Goal: Communication & Community: Answer question/provide support

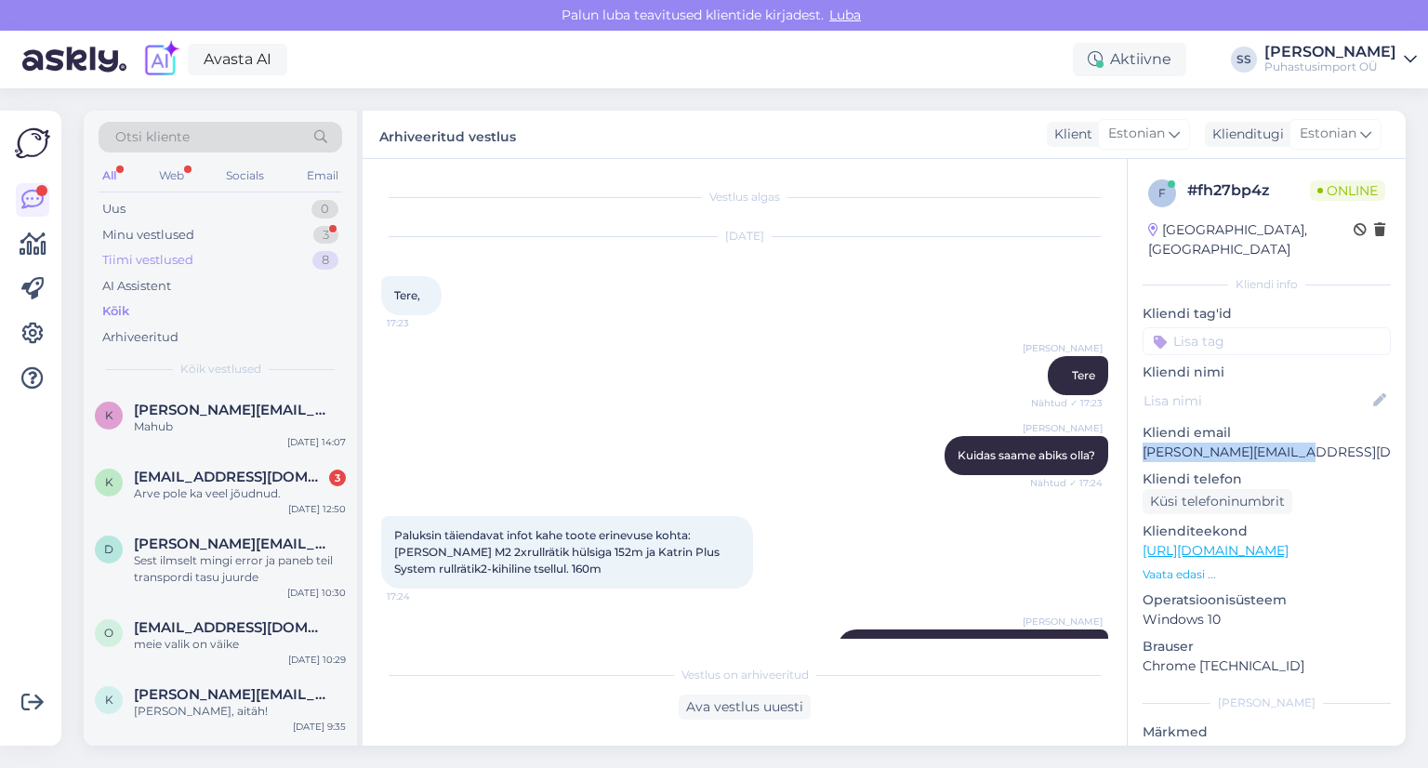
scroll to position [162, 0]
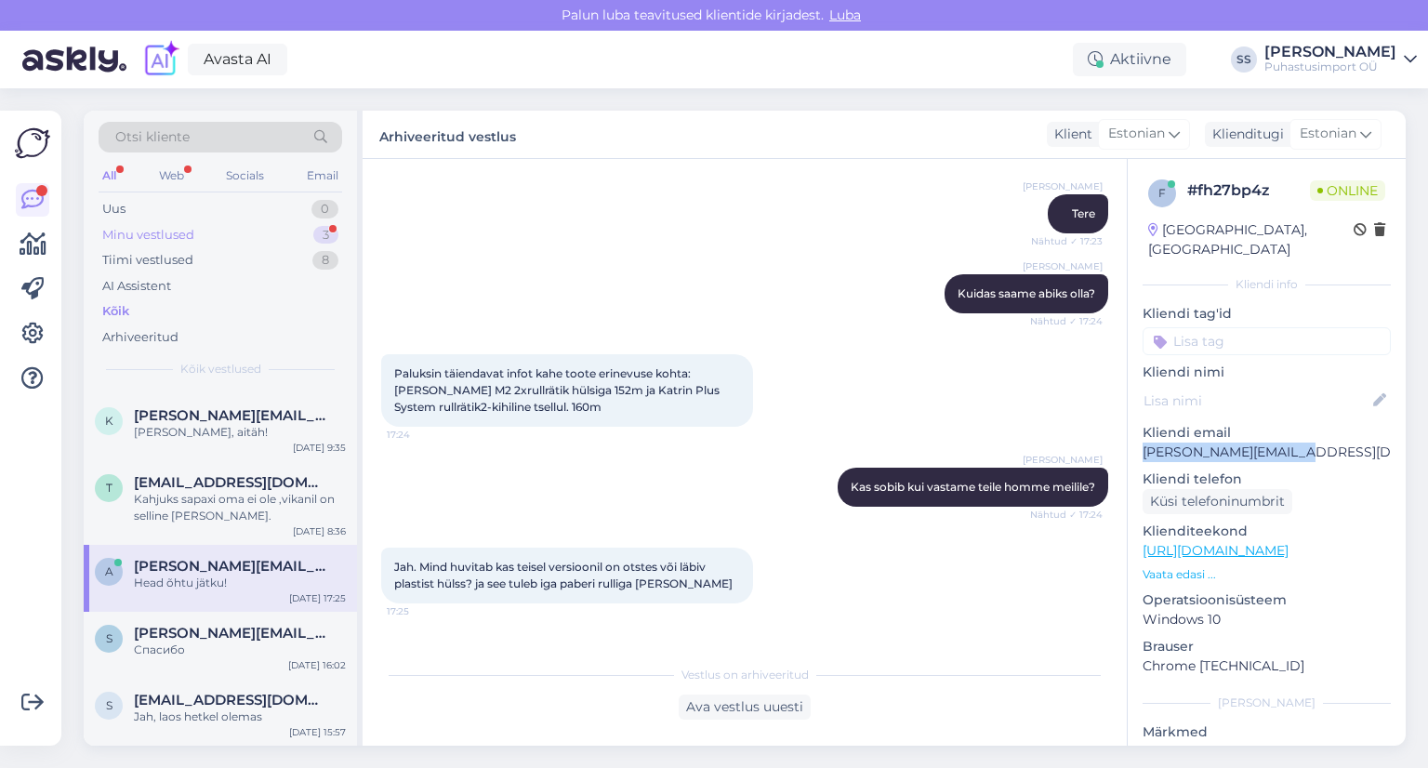
click at [236, 241] on div "Minu vestlused 3" at bounding box center [221, 235] width 244 height 26
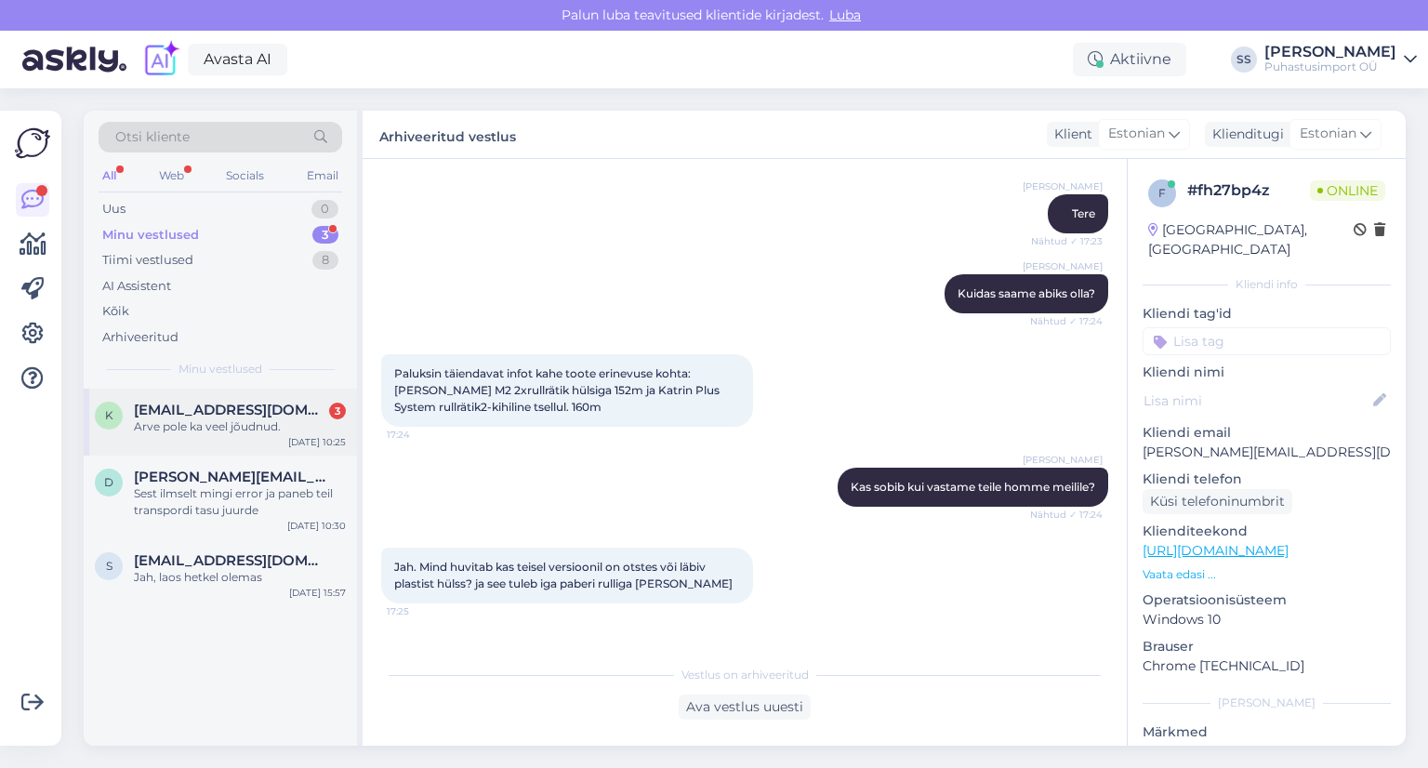
click at [277, 436] on div "k [EMAIL_ADDRESS][DOMAIN_NAME] 3 Arve pole ka veel jõudnud. [DATE] 10:25" at bounding box center [220, 422] width 273 height 67
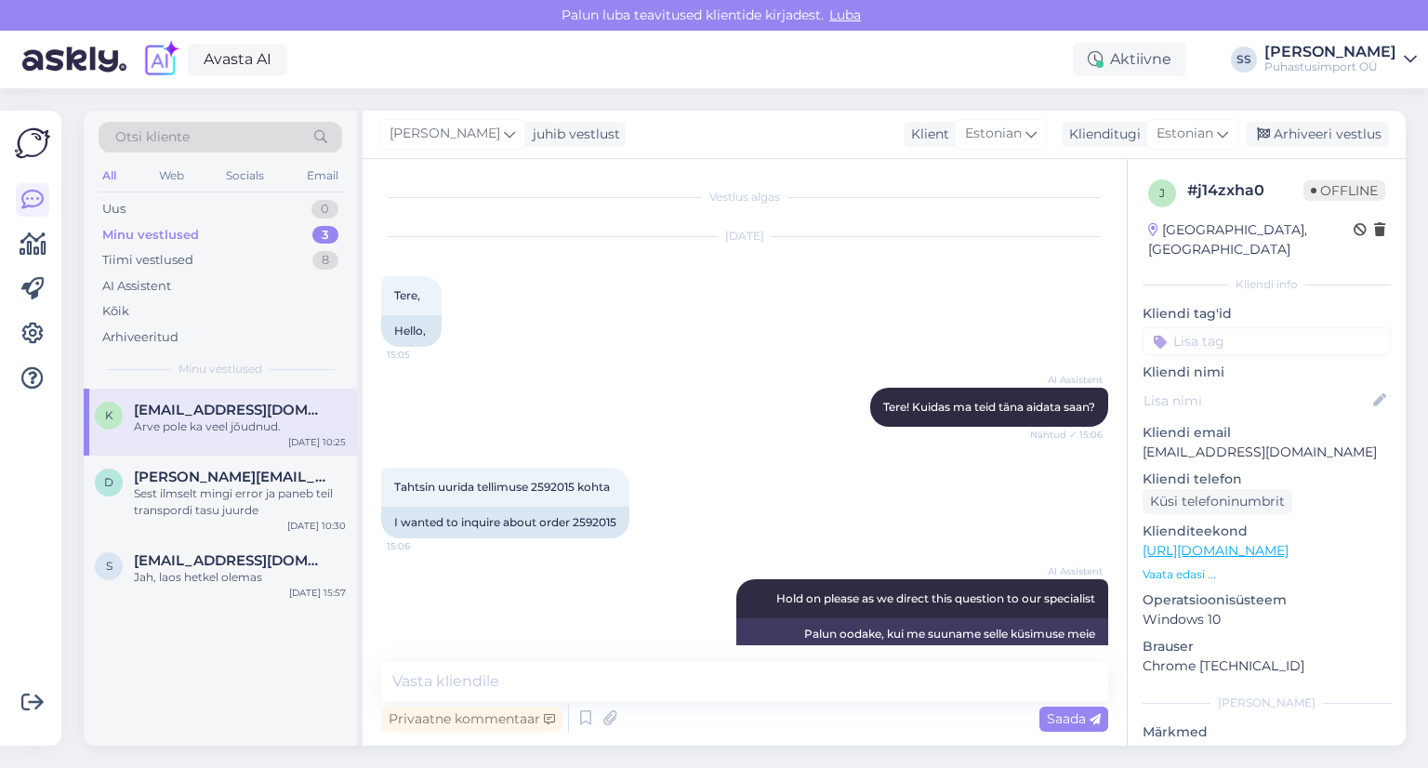
scroll to position [6148, 0]
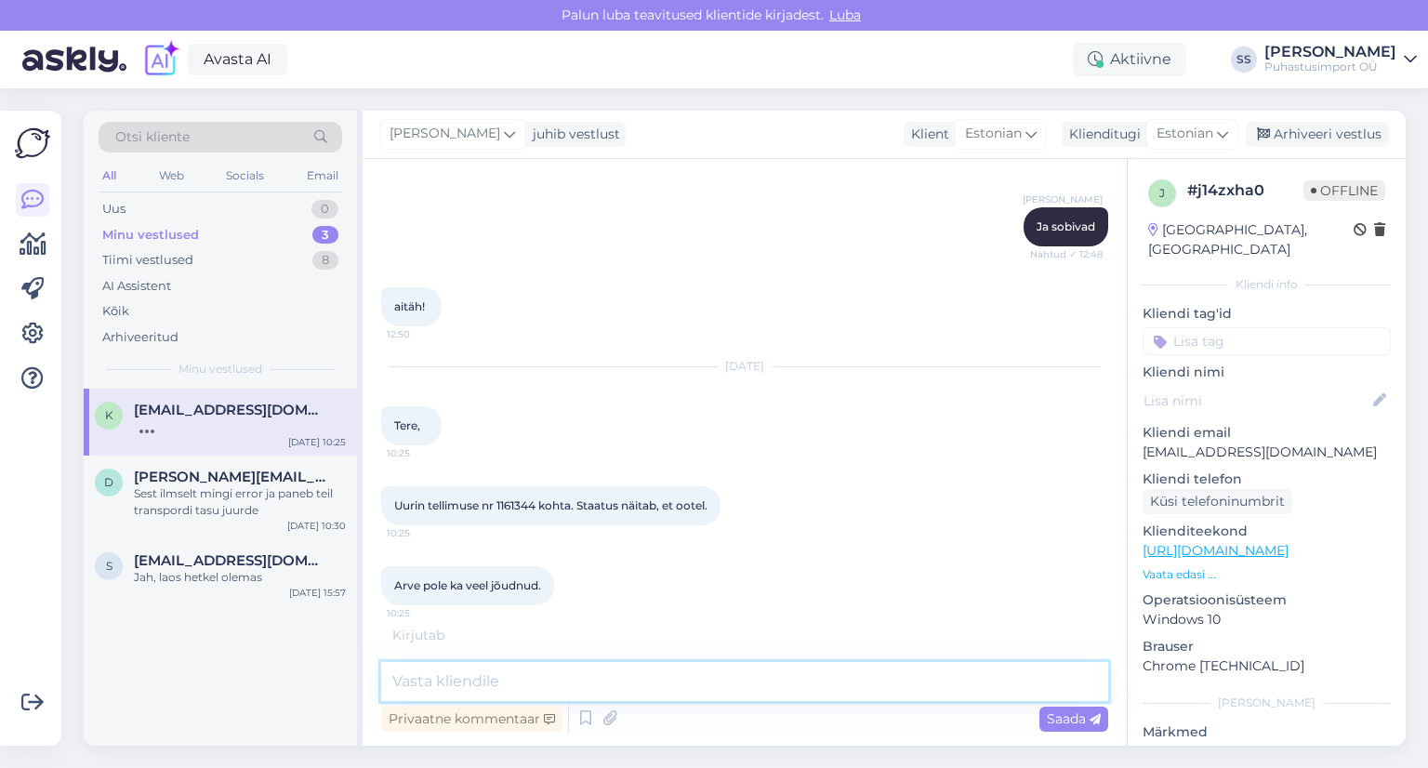
click at [676, 695] on textarea at bounding box center [744, 681] width 727 height 39
type textarea "Tere"
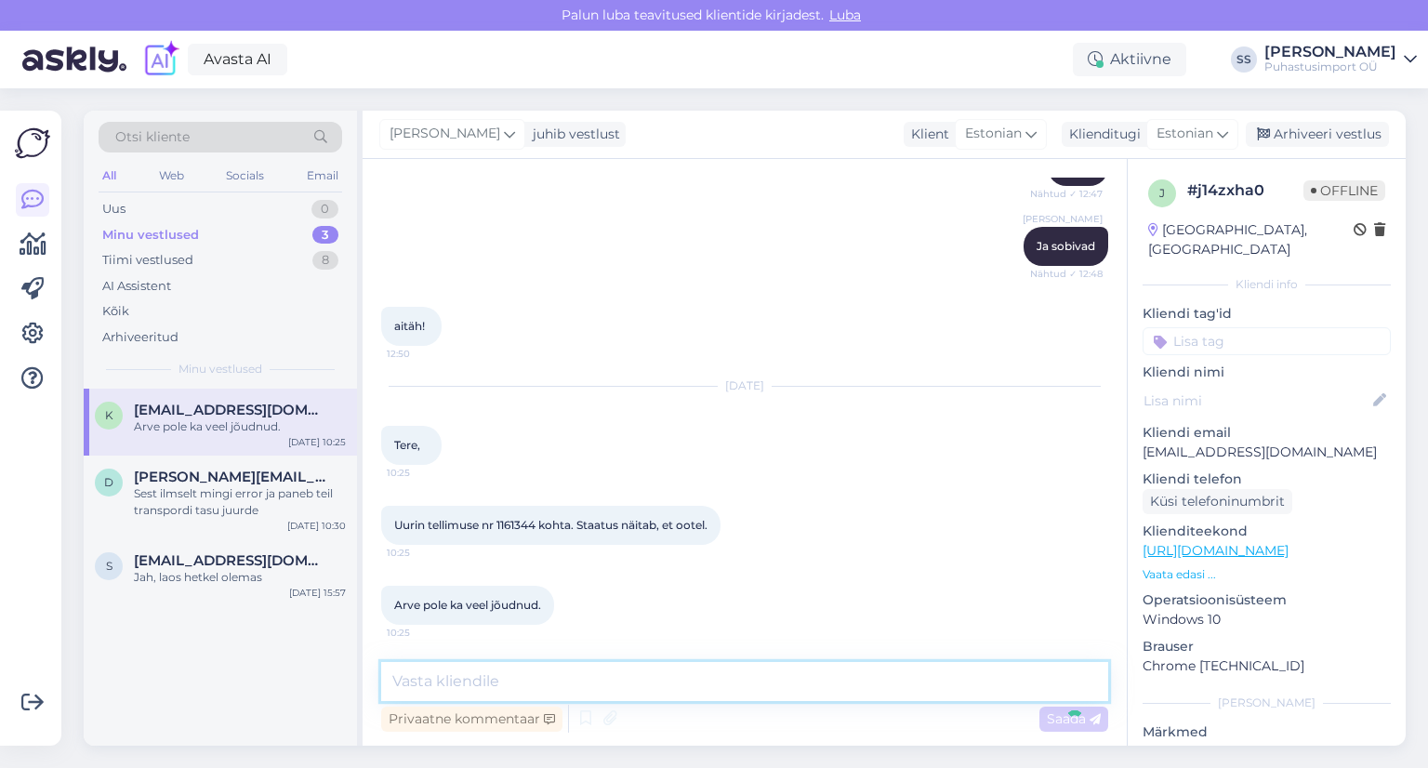
scroll to position [6228, 0]
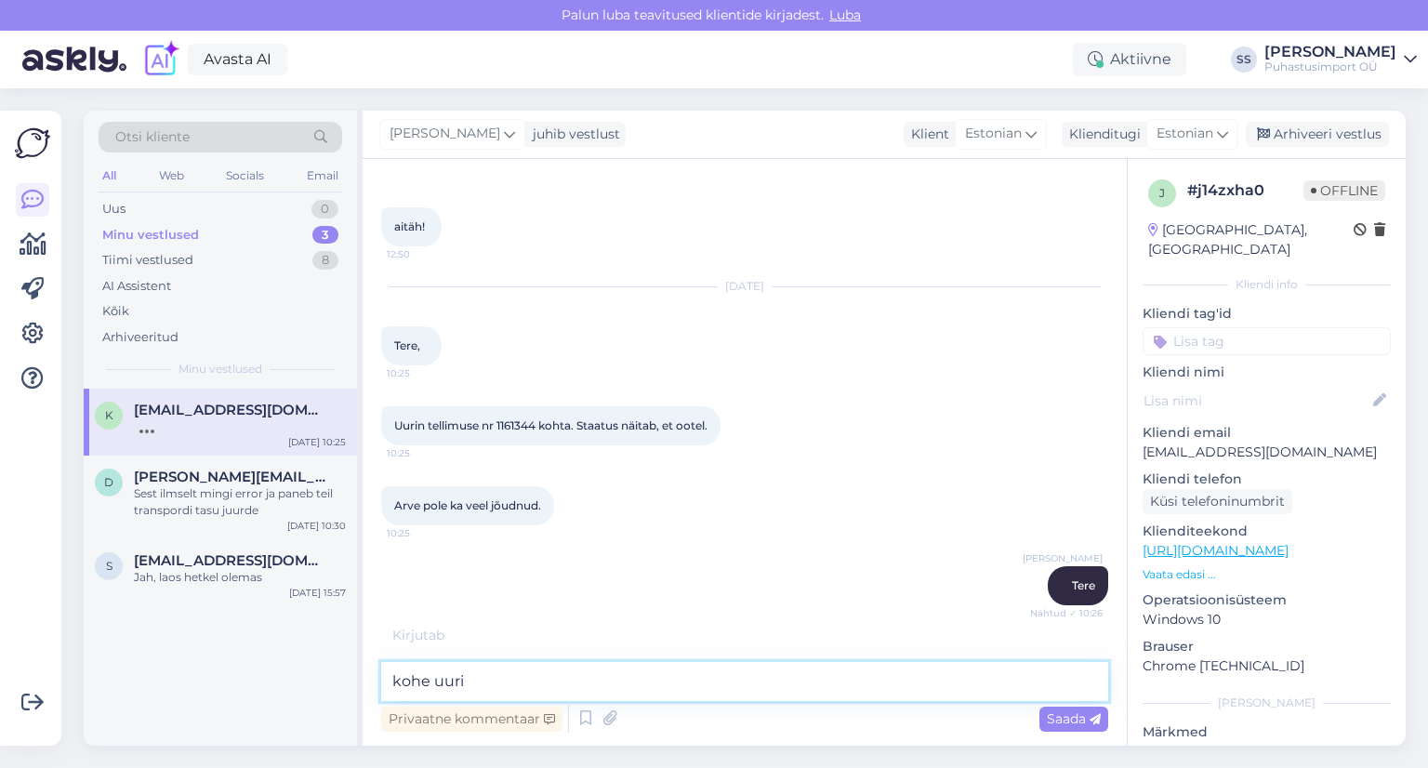
type textarea "kohe uurin"
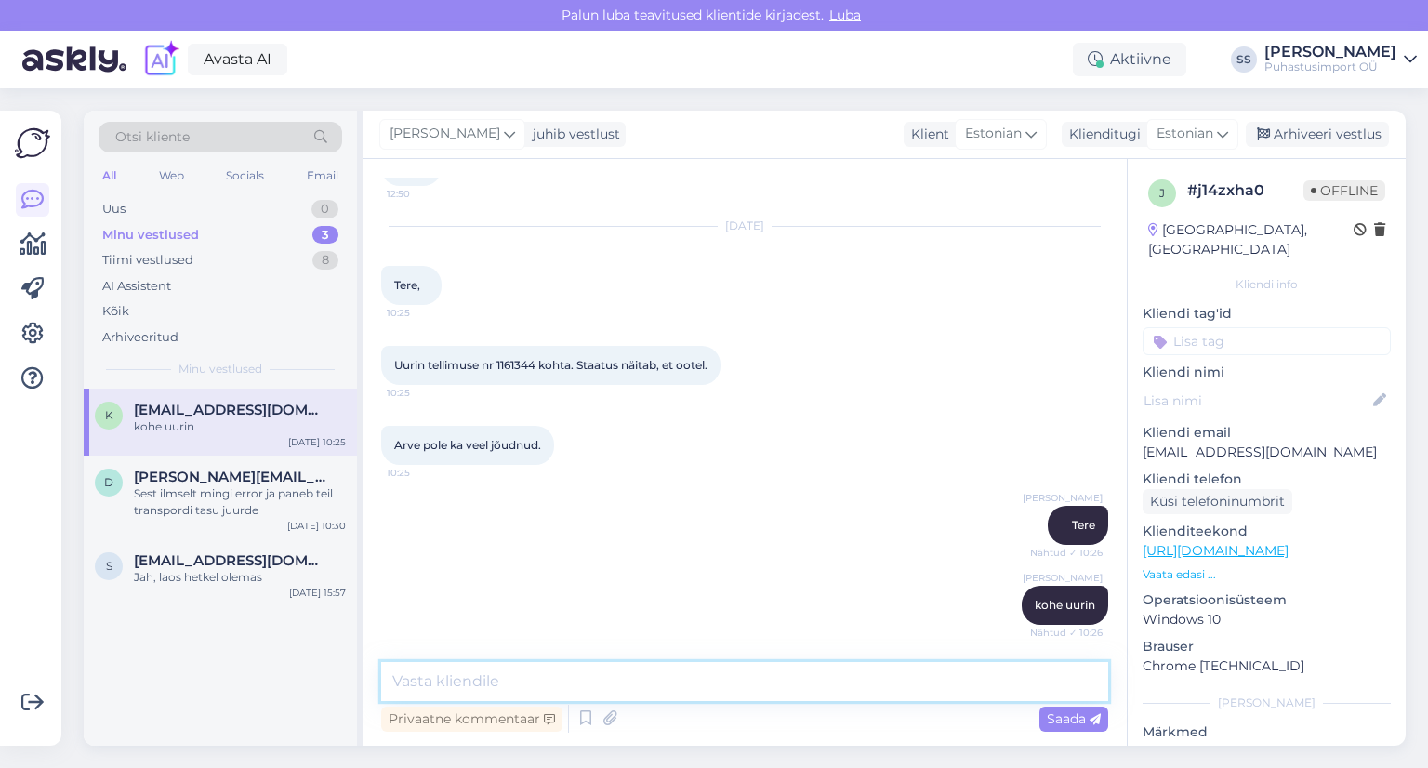
scroll to position [6388, 0]
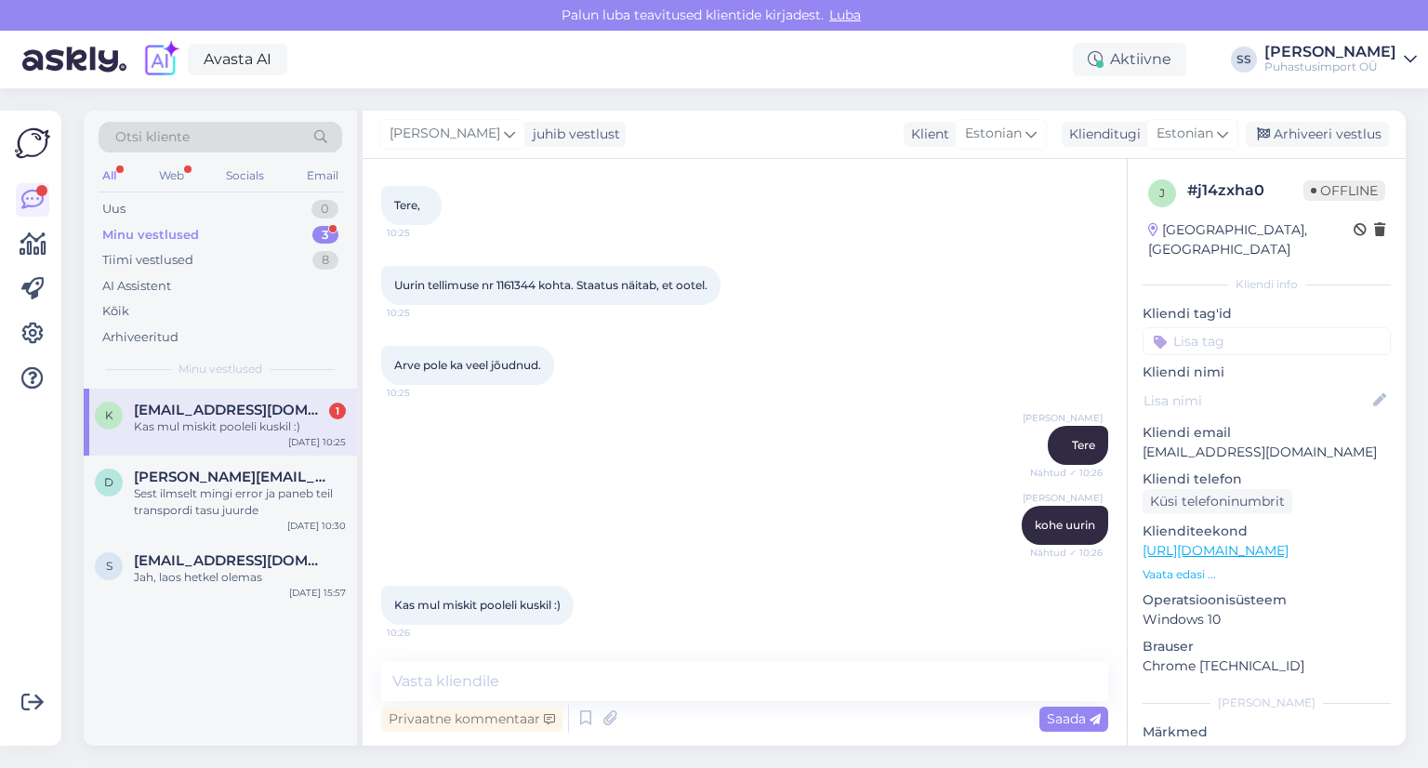
click at [265, 404] on span "[EMAIL_ADDRESS][DOMAIN_NAME]" at bounding box center [230, 410] width 193 height 17
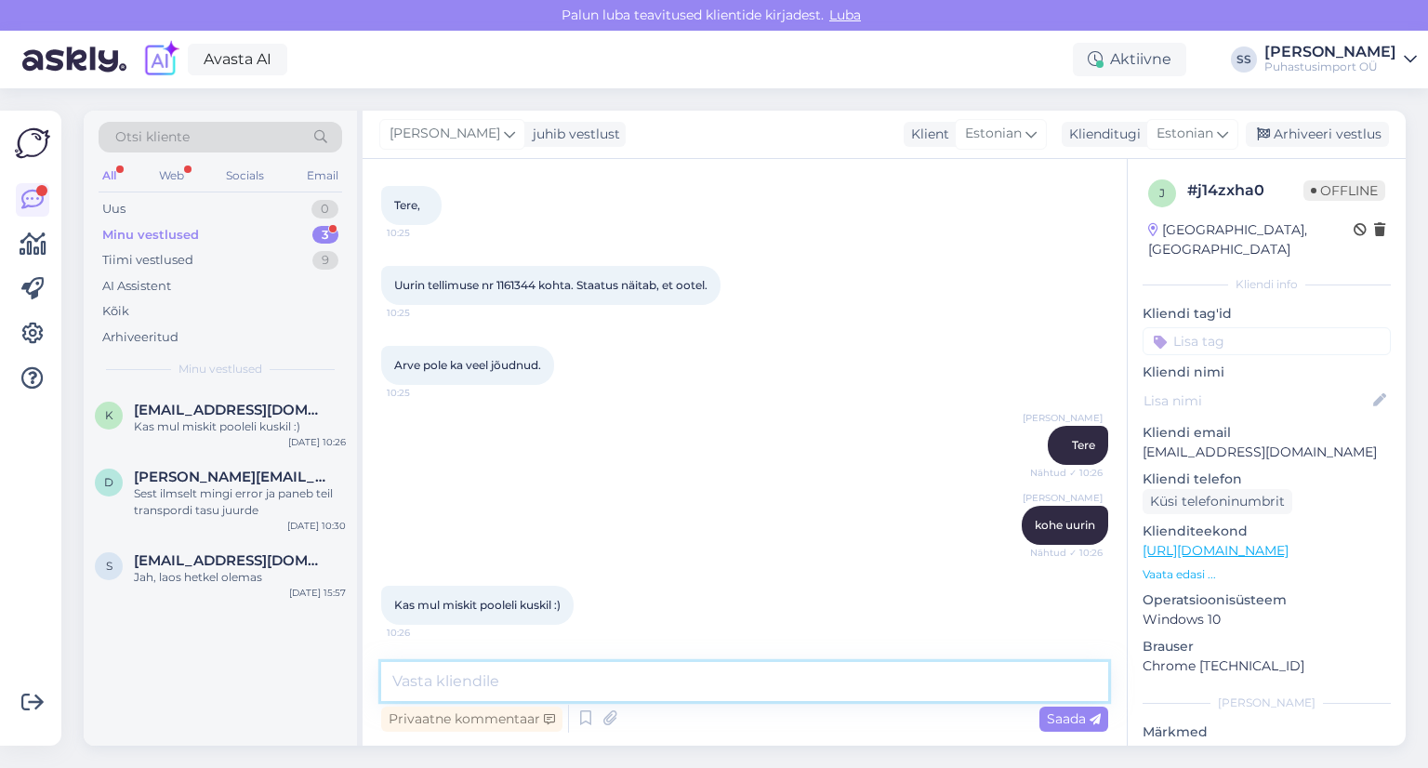
click at [485, 670] on textarea at bounding box center [744, 681] width 727 height 39
type textarea "Tee"
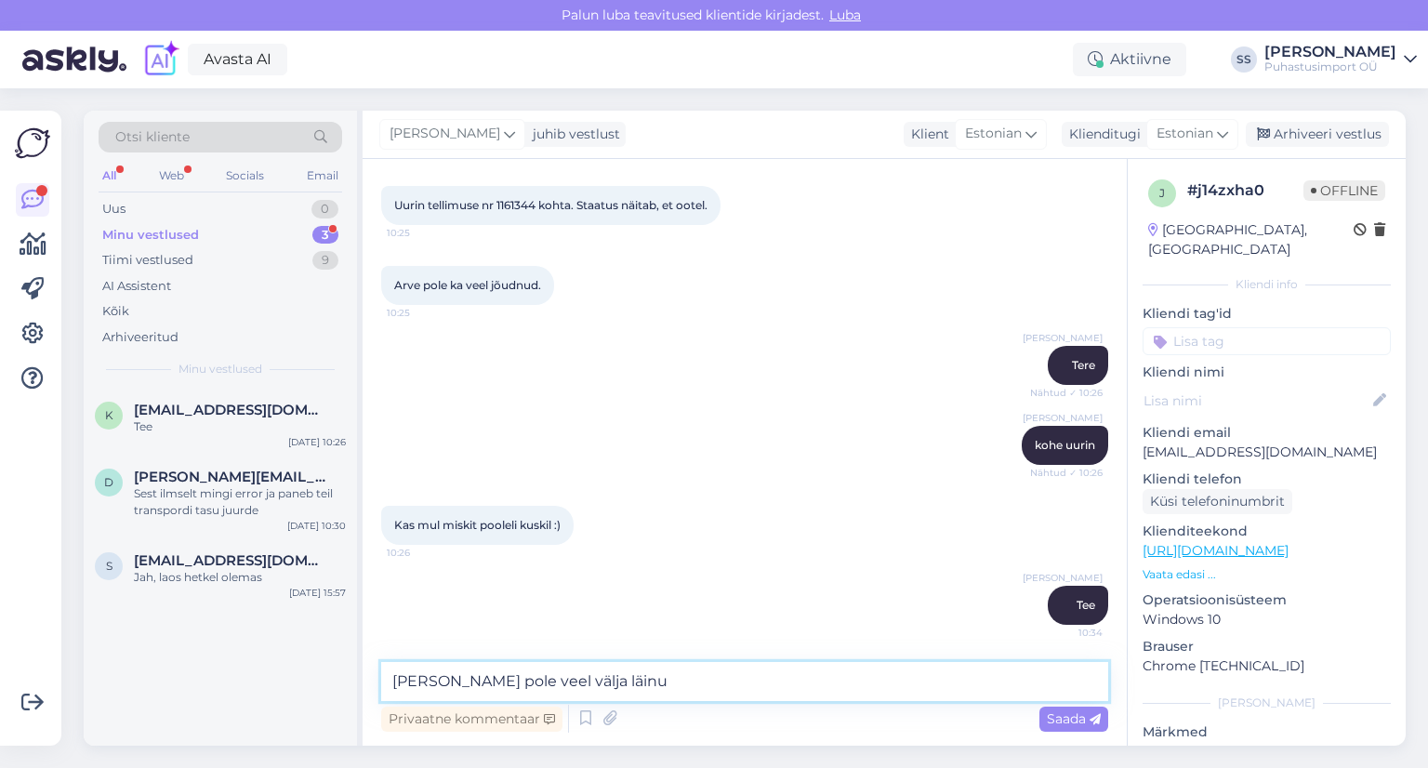
type textarea "[PERSON_NAME] pole veel välja läinud"
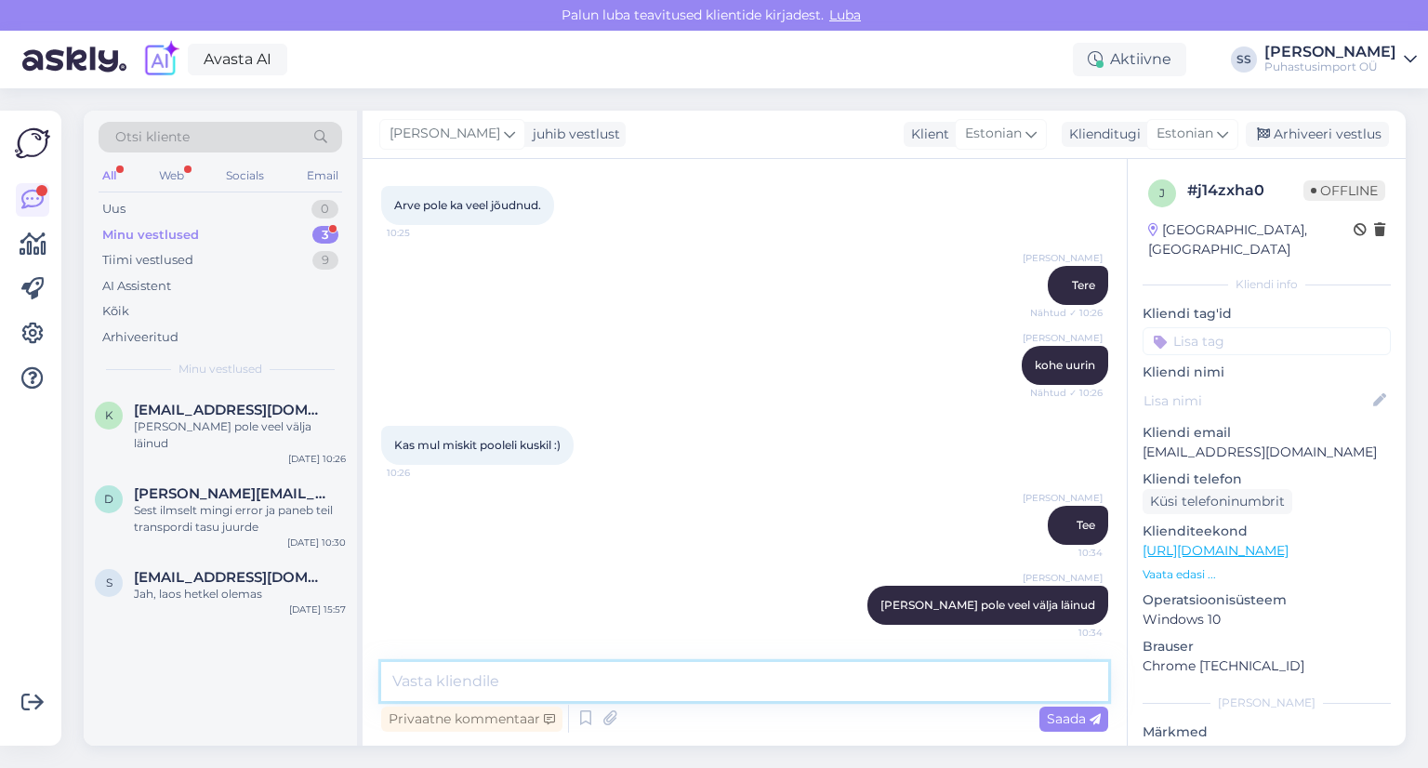
scroll to position [6548, 0]
type textarea "sellepärast ei ole ka arvet, ilmselt jõuab teieni homme, vabandame"
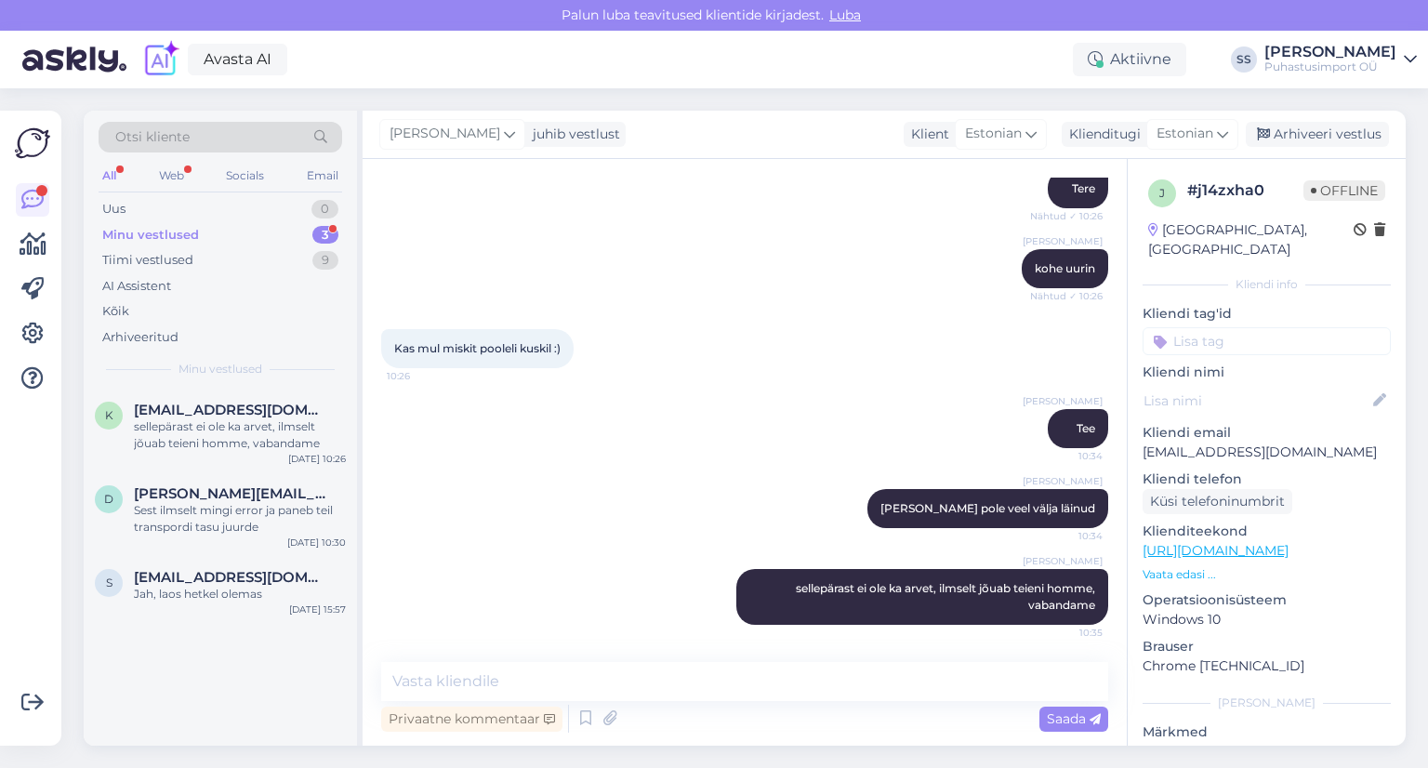
click at [321, 239] on div "3" at bounding box center [325, 235] width 26 height 19
click at [242, 436] on div "sellepärast ei ole ka arvet, ilmselt jõuab teieni homme, vabandame" at bounding box center [240, 434] width 212 height 33
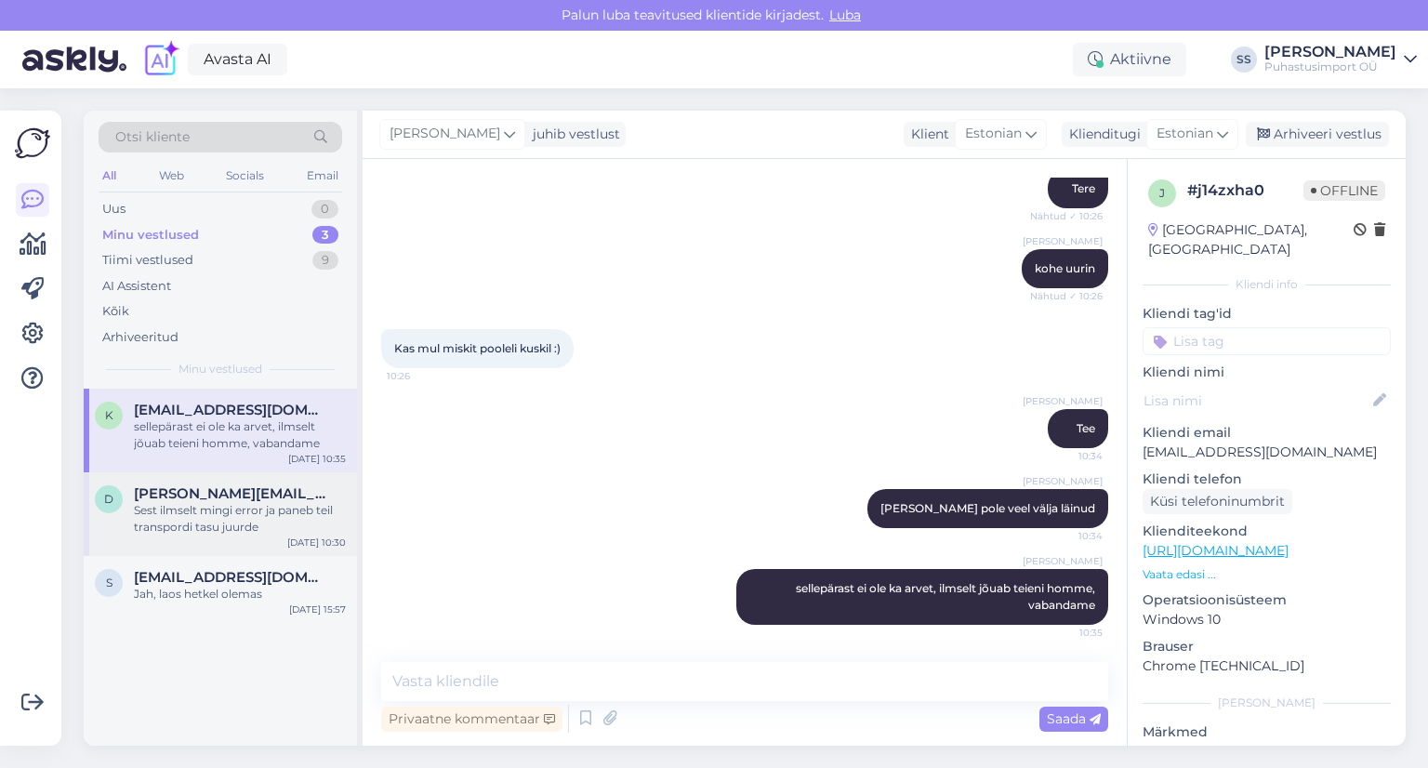
click at [292, 548] on div "d [PERSON_NAME][EMAIL_ADDRESS][PERSON_NAME][DOMAIN_NAME] Sest ilmselt mingi err…" at bounding box center [220, 514] width 273 height 84
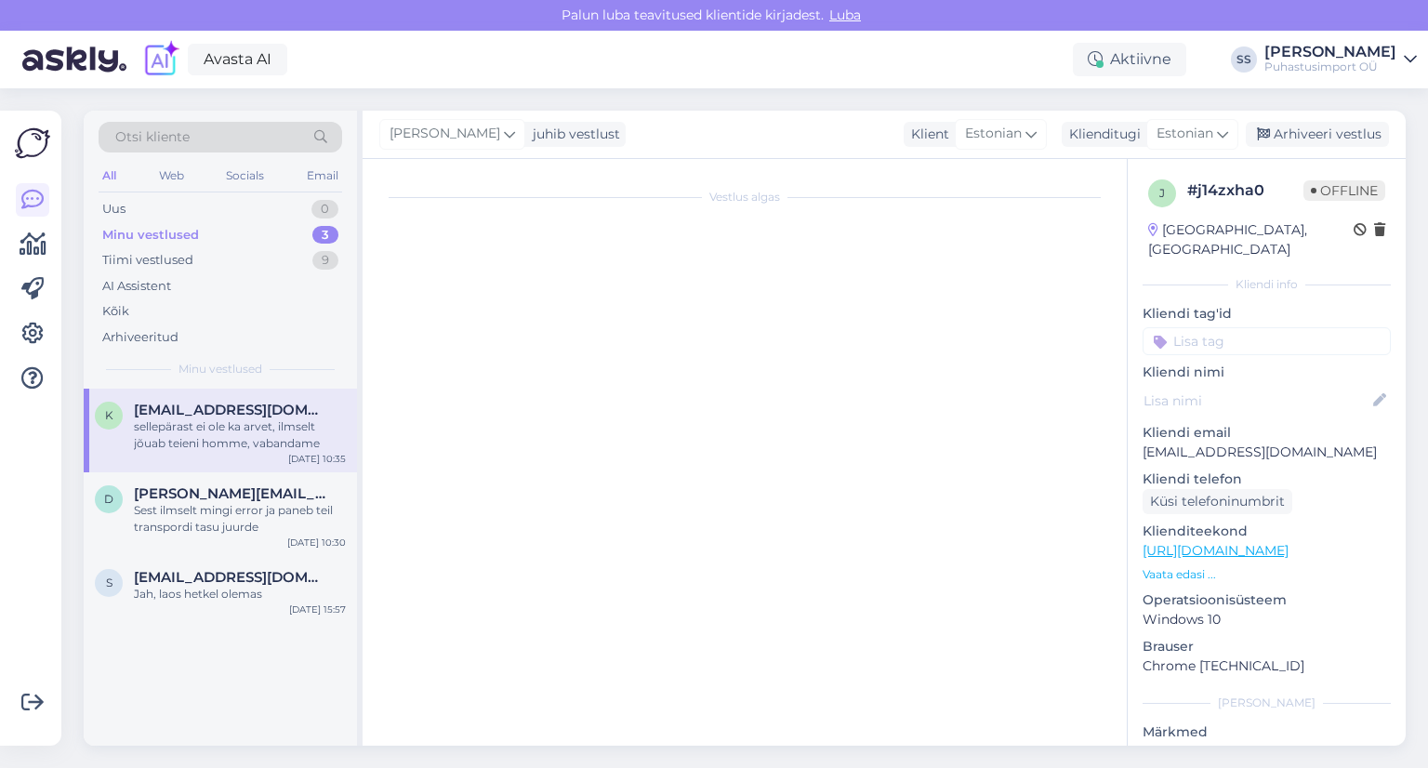
scroll to position [577, 0]
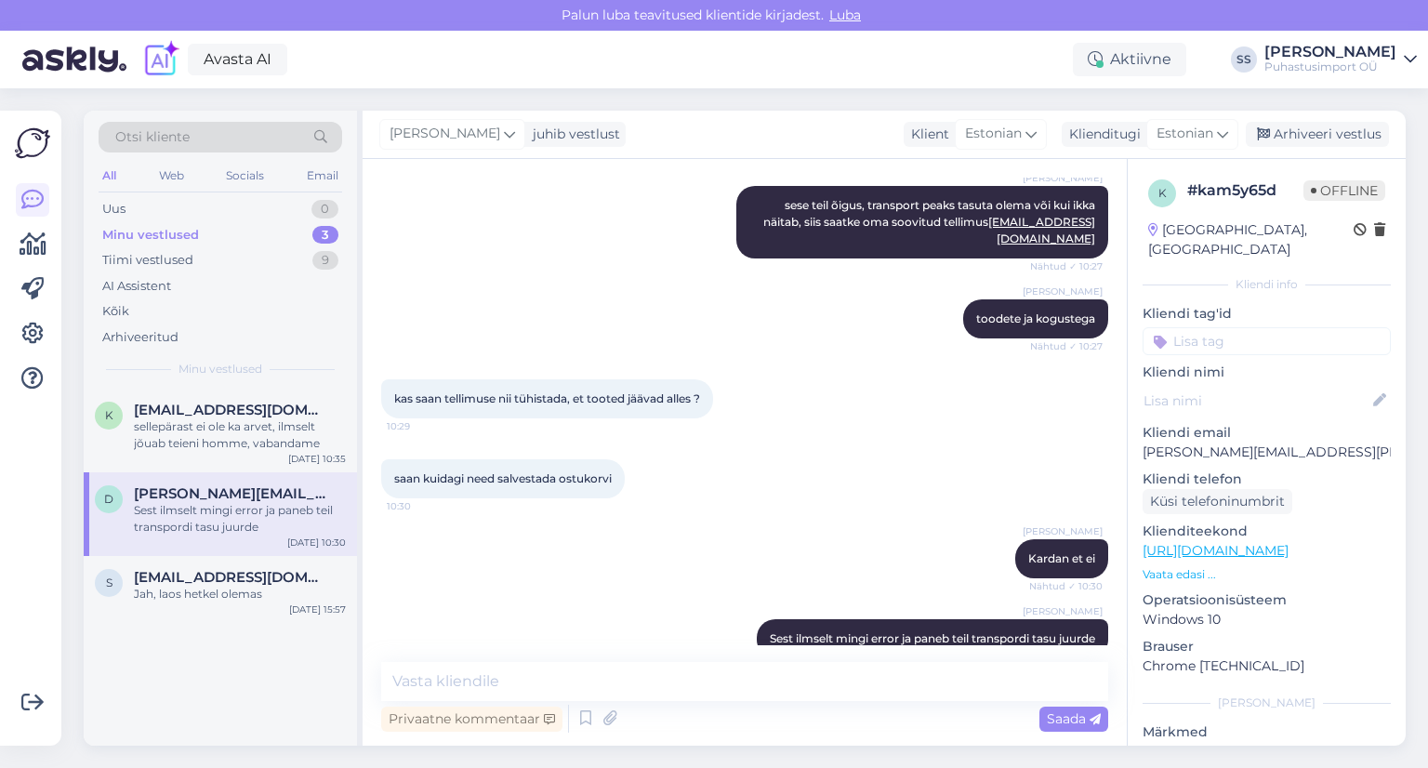
click at [1347, 147] on div "Siim S juhib vestlust Klient [DEMOGRAPHIC_DATA] Klienditugi [DEMOGRAPHIC_DATA] …" at bounding box center [884, 135] width 1043 height 48
click at [1347, 140] on div "Arhiveeri vestlus" at bounding box center [1317, 134] width 143 height 25
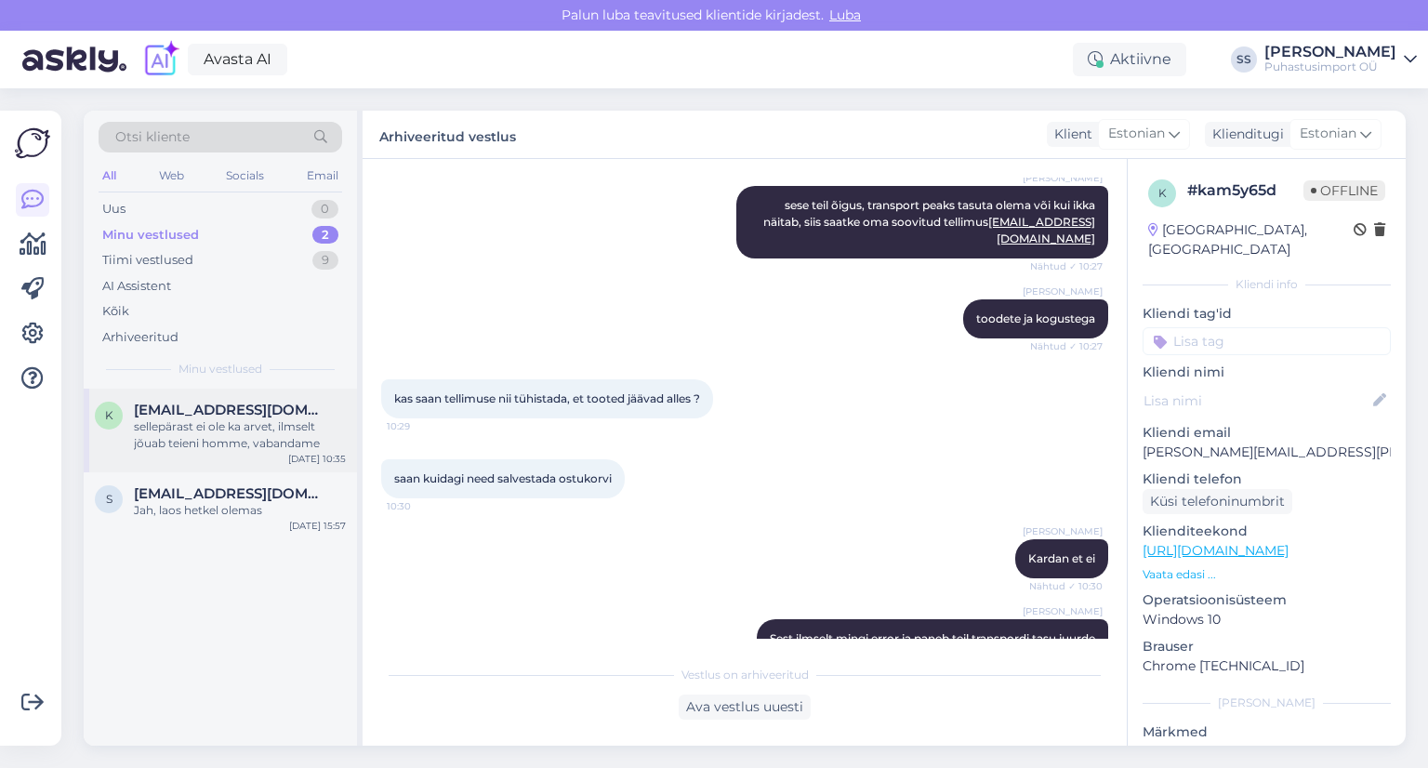
click at [193, 469] on div "k [EMAIL_ADDRESS][DOMAIN_NAME] sellepärast ei ole ka arvet, ilmselt jõuab teien…" at bounding box center [220, 431] width 273 height 84
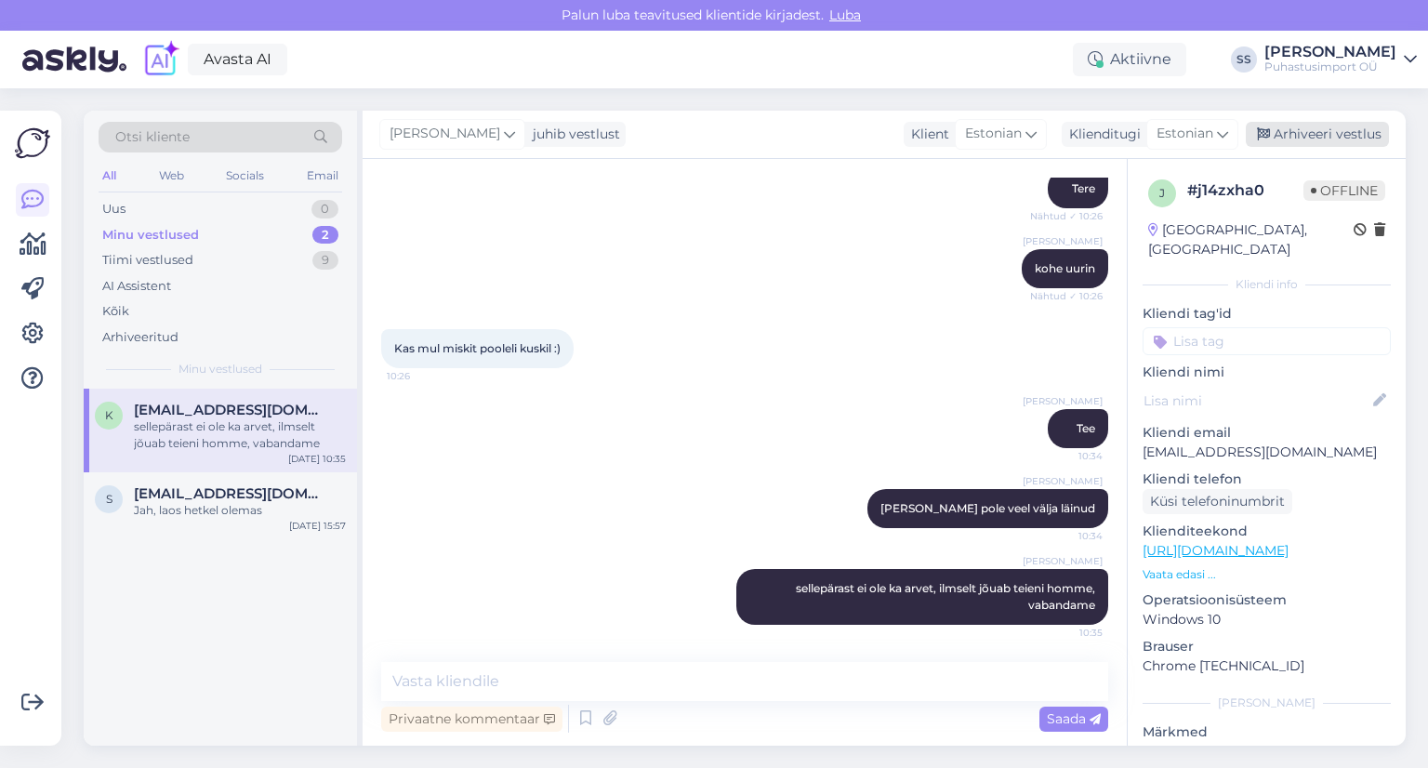
click at [1332, 142] on div "Arhiveeri vestlus" at bounding box center [1317, 134] width 143 height 25
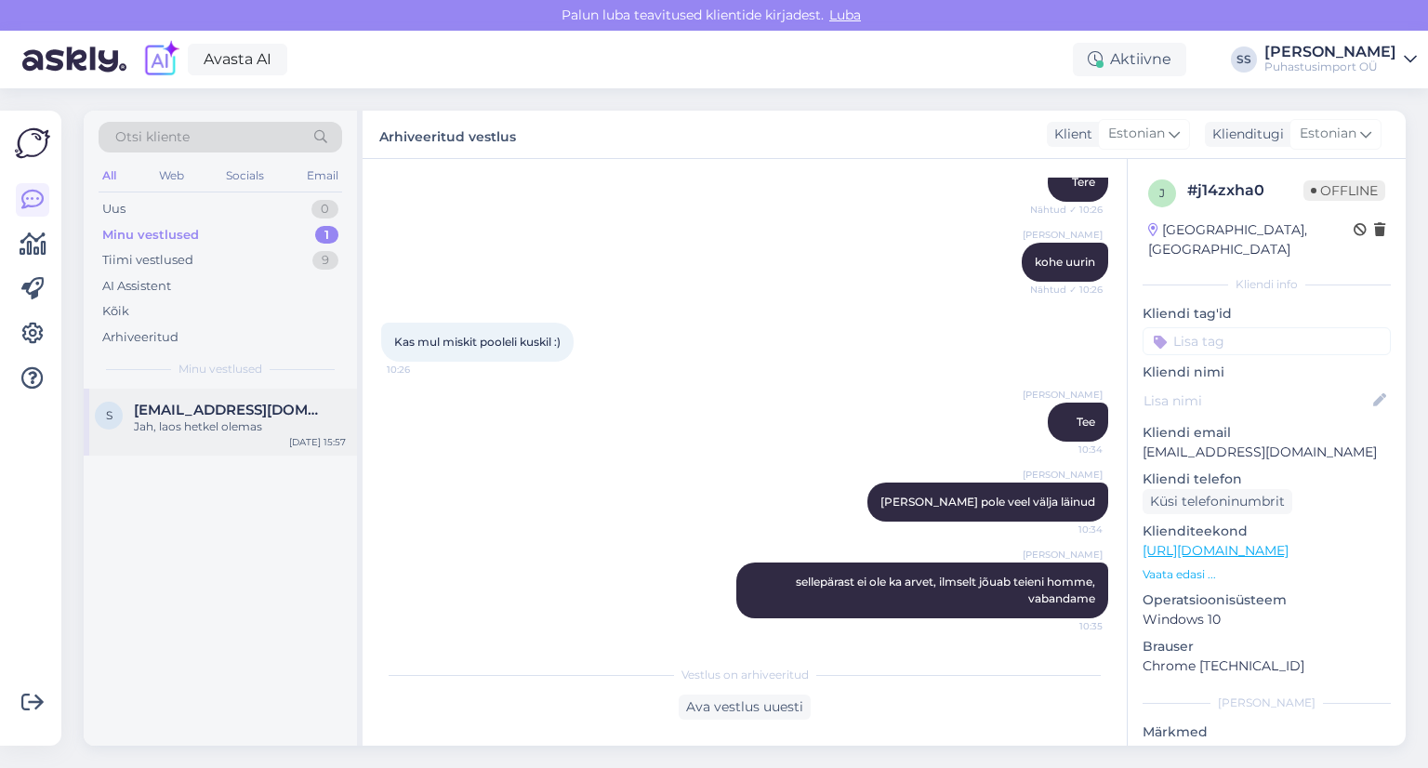
click at [196, 443] on div "S [EMAIL_ADDRESS][DOMAIN_NAME] Jah, [GEOGRAPHIC_DATA] hetkel olemas [DATE] 15:57" at bounding box center [220, 422] width 273 height 67
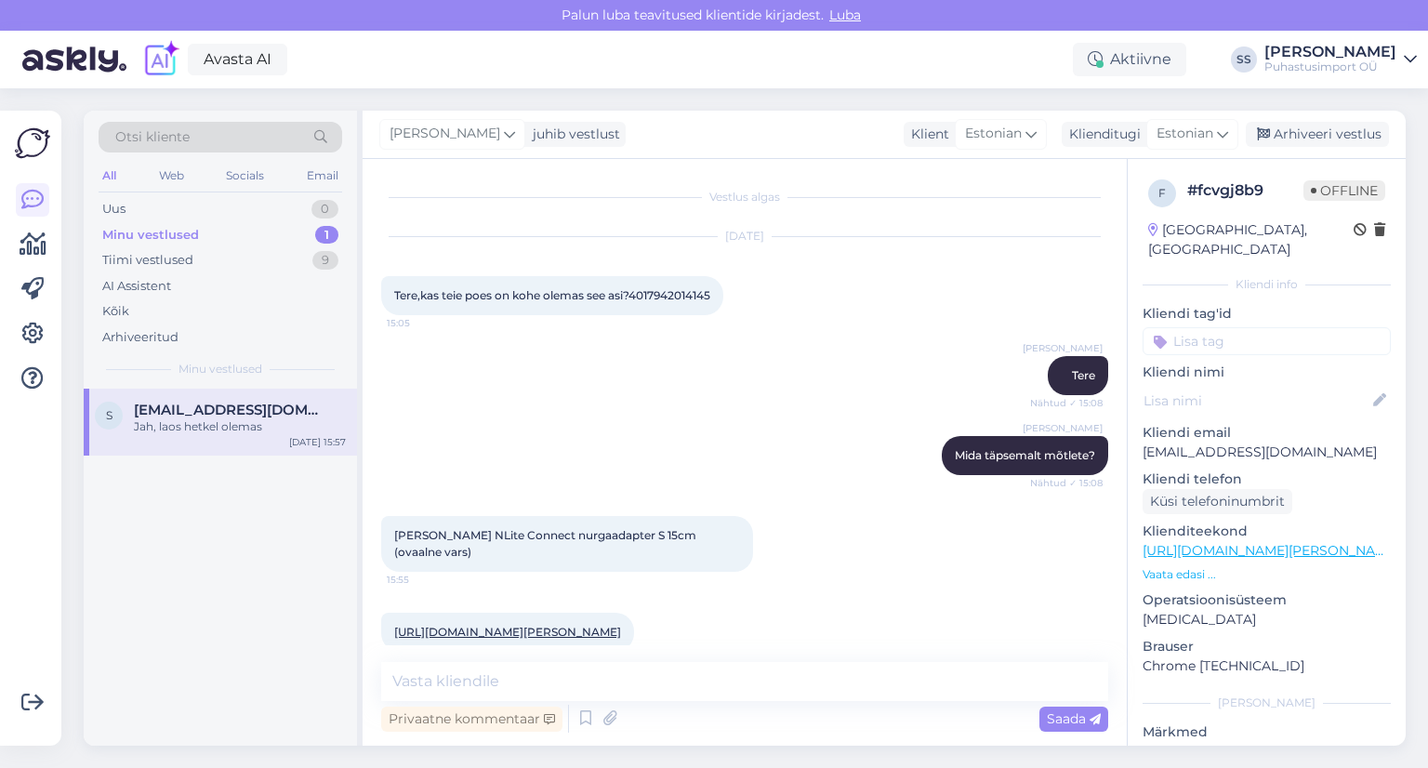
scroll to position [347, 0]
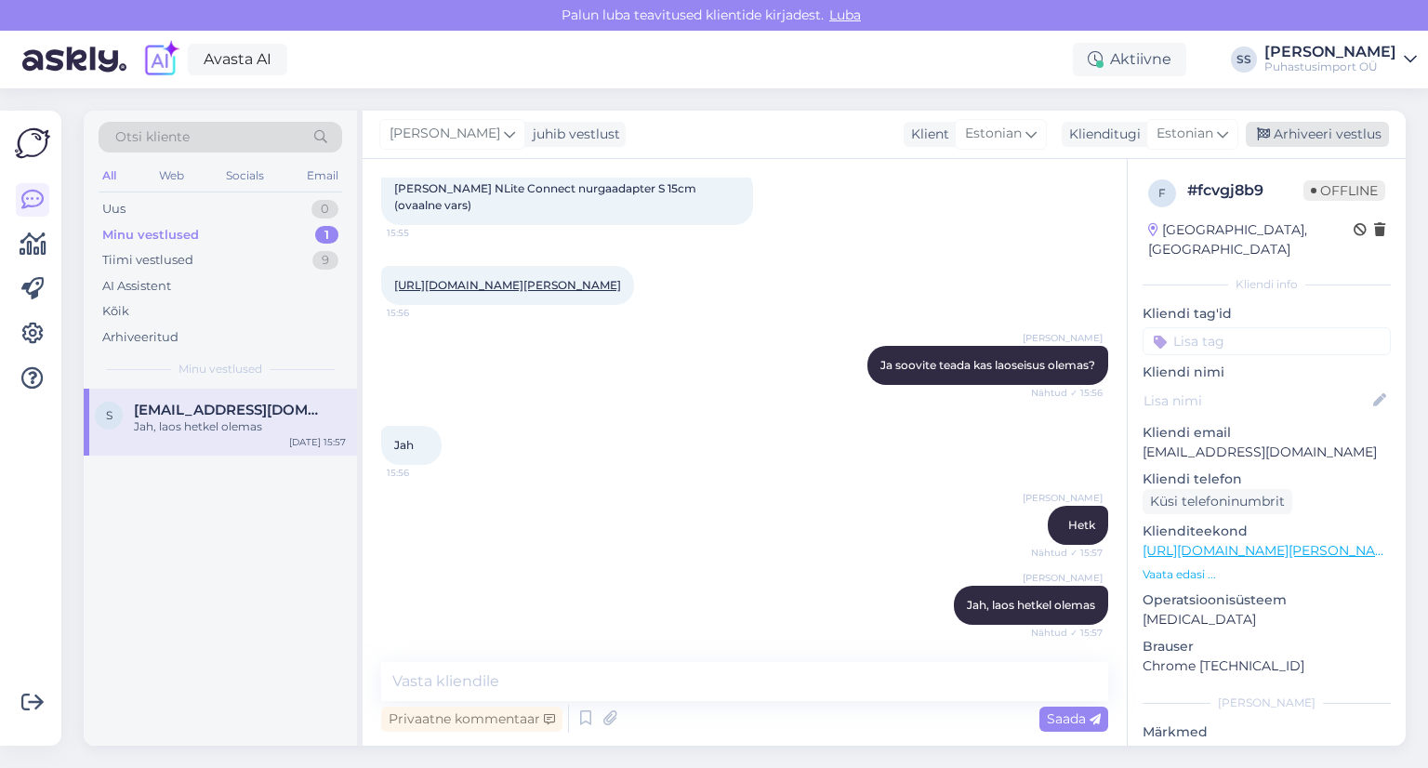
click at [1321, 124] on div "Arhiveeri vestlus" at bounding box center [1317, 134] width 143 height 25
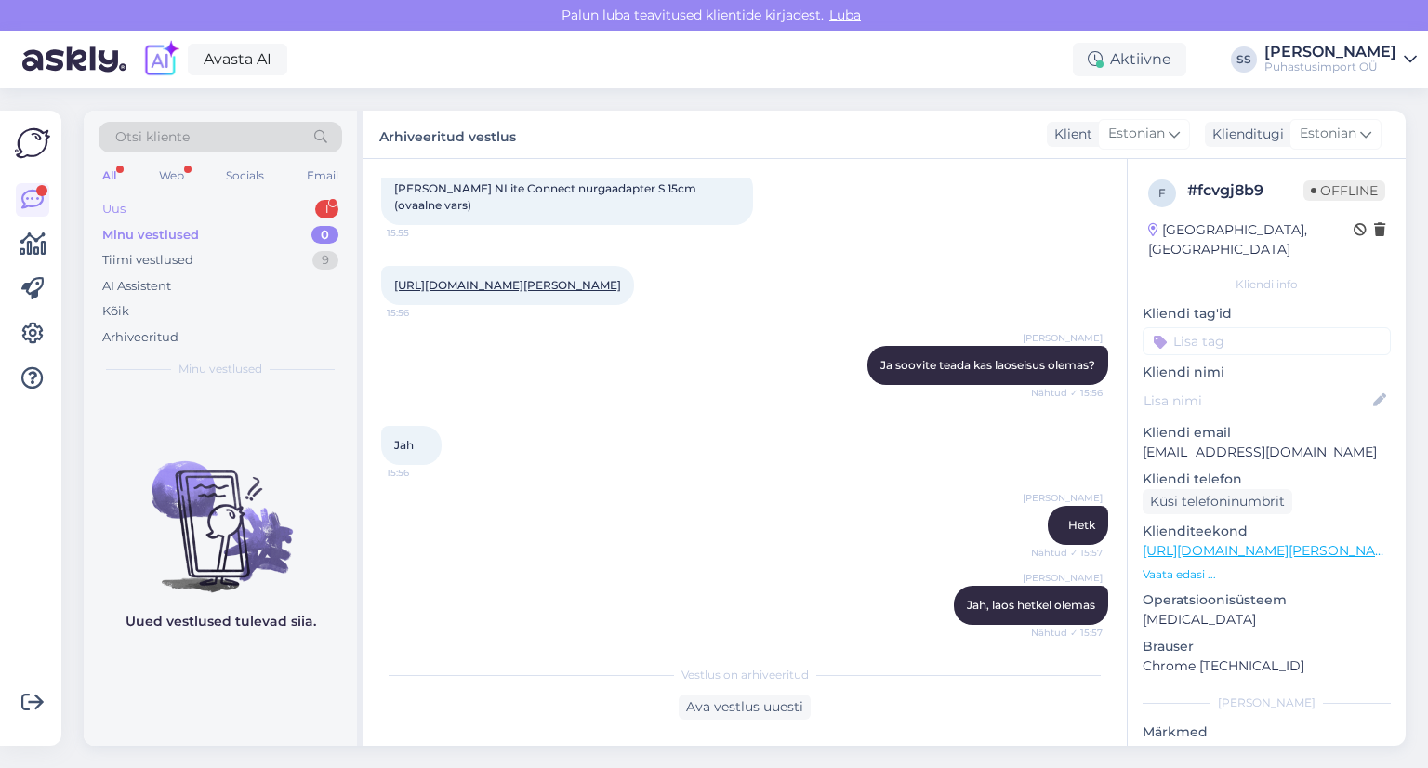
click at [269, 203] on div "Uus 1" at bounding box center [221, 209] width 244 height 26
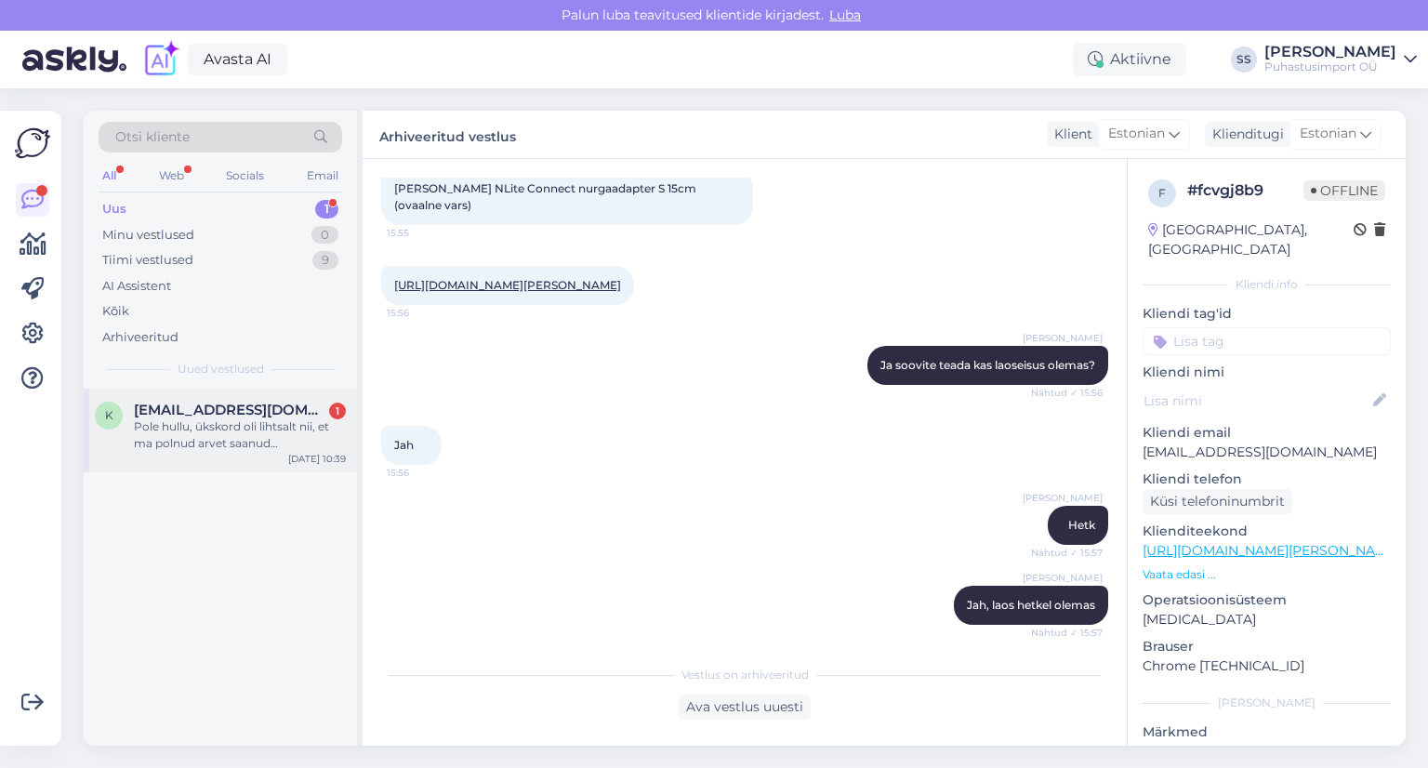
click at [272, 389] on div "k [EMAIL_ADDRESS][DOMAIN_NAME] 1 Pole hullu, ükskord oli lihtsalt nii, et ma po…" at bounding box center [220, 431] width 273 height 84
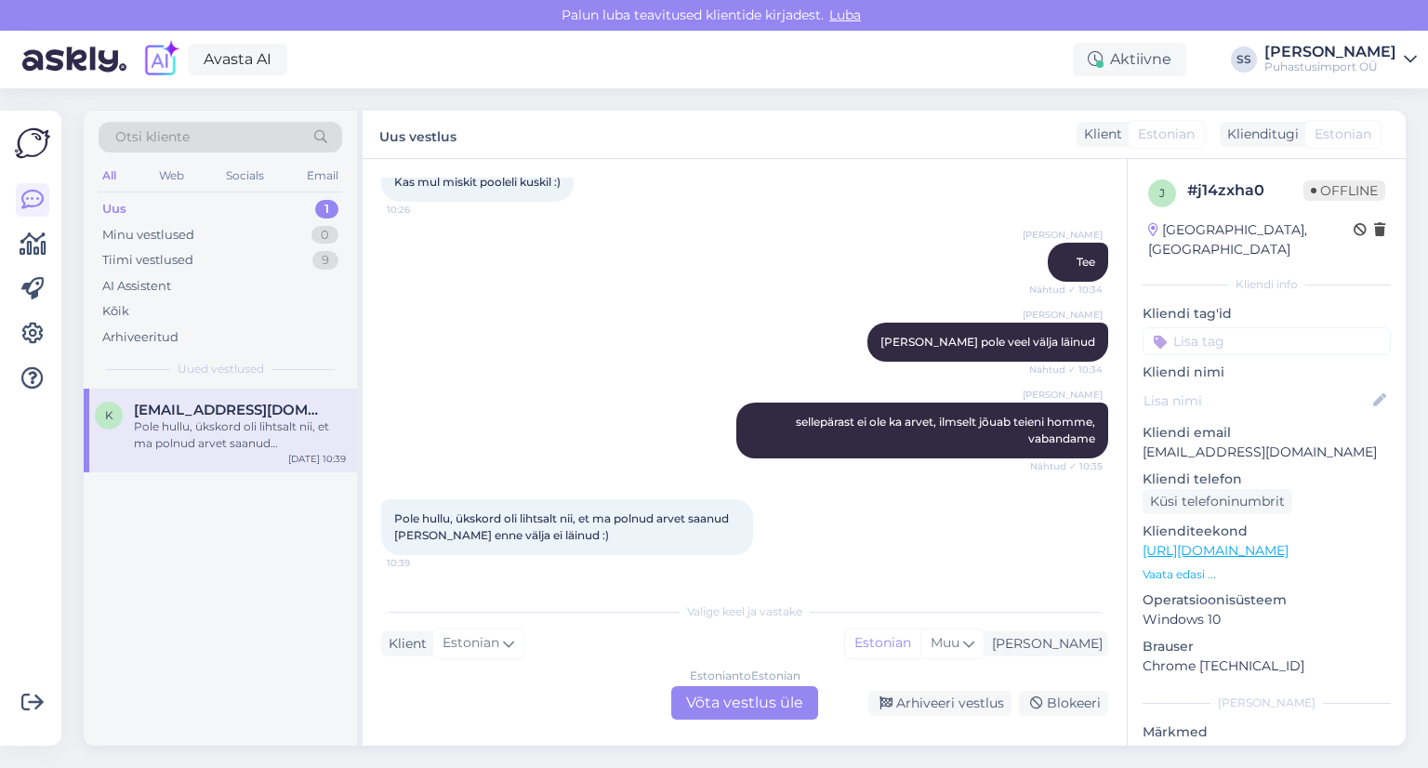
click at [741, 698] on div "Estonian to Estonian Võta vestlus üle" at bounding box center [744, 702] width 147 height 33
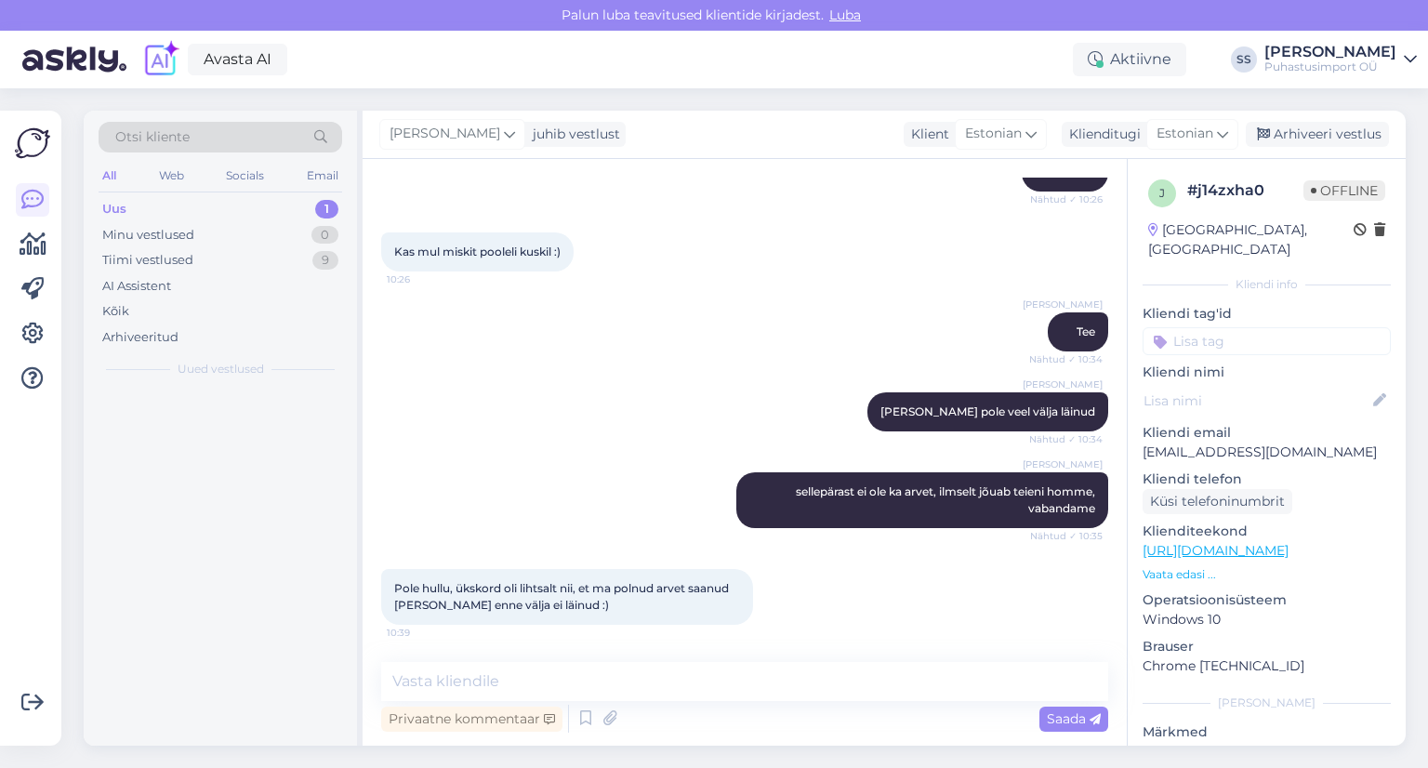
scroll to position [6741, 0]
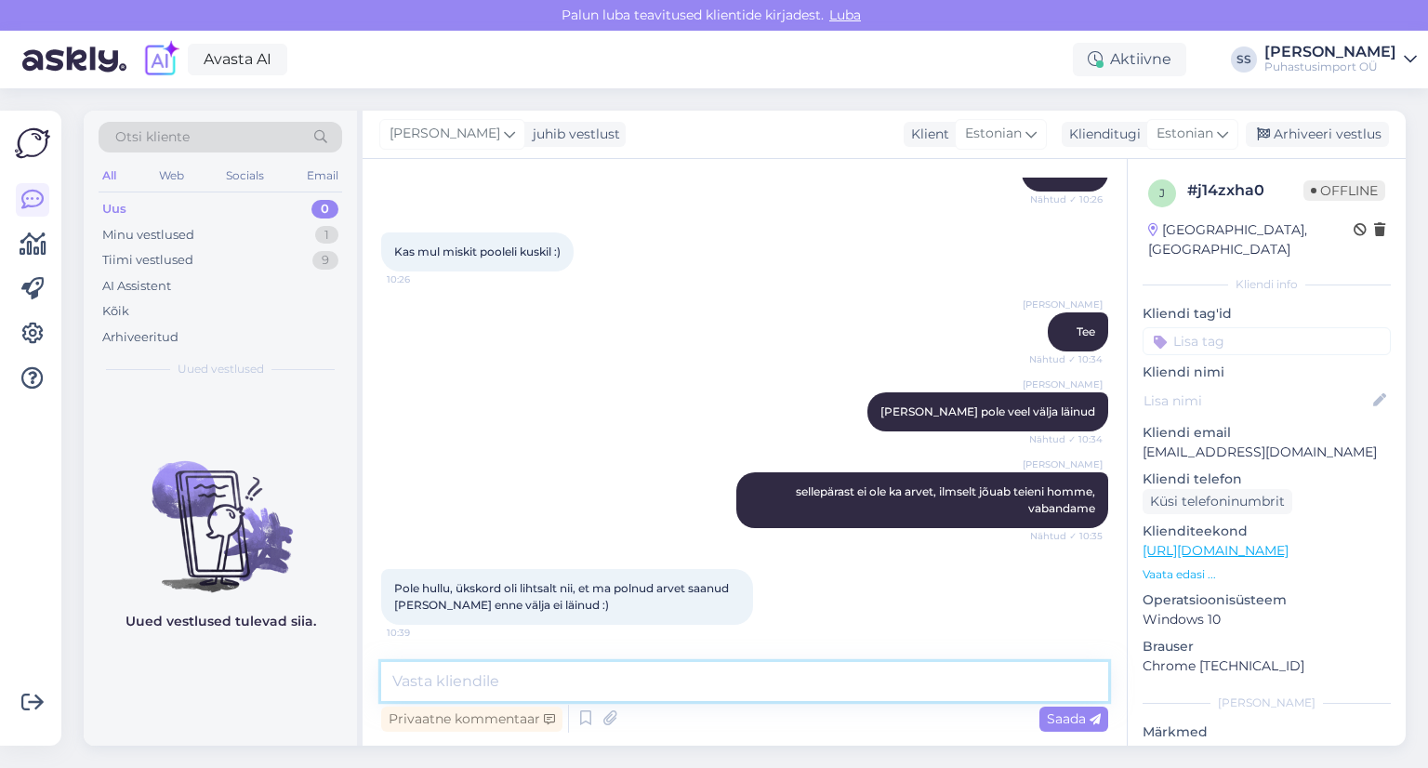
click at [737, 670] on textarea at bounding box center [744, 681] width 727 height 39
type textarea "E"
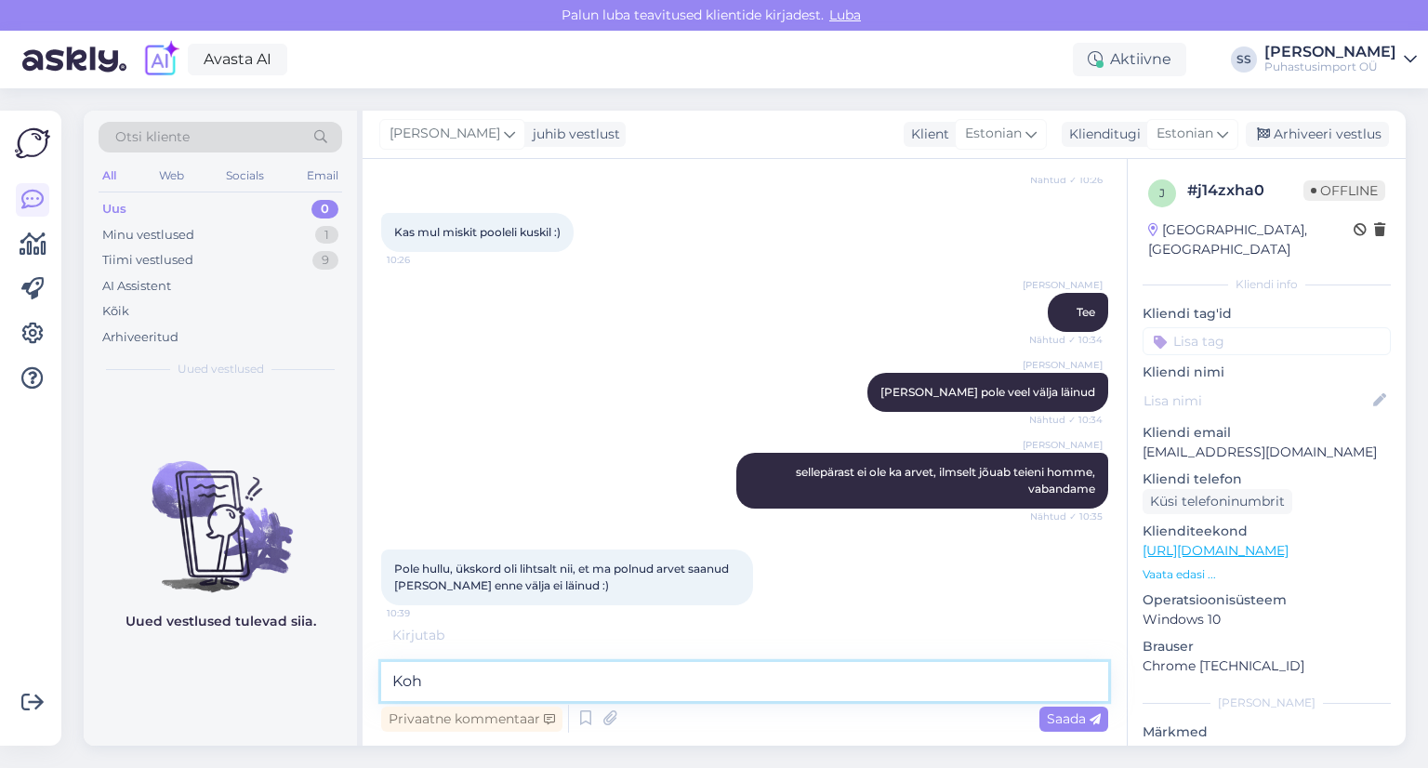
scroll to position [6761, 0]
type textarea "Kohe vaatan"
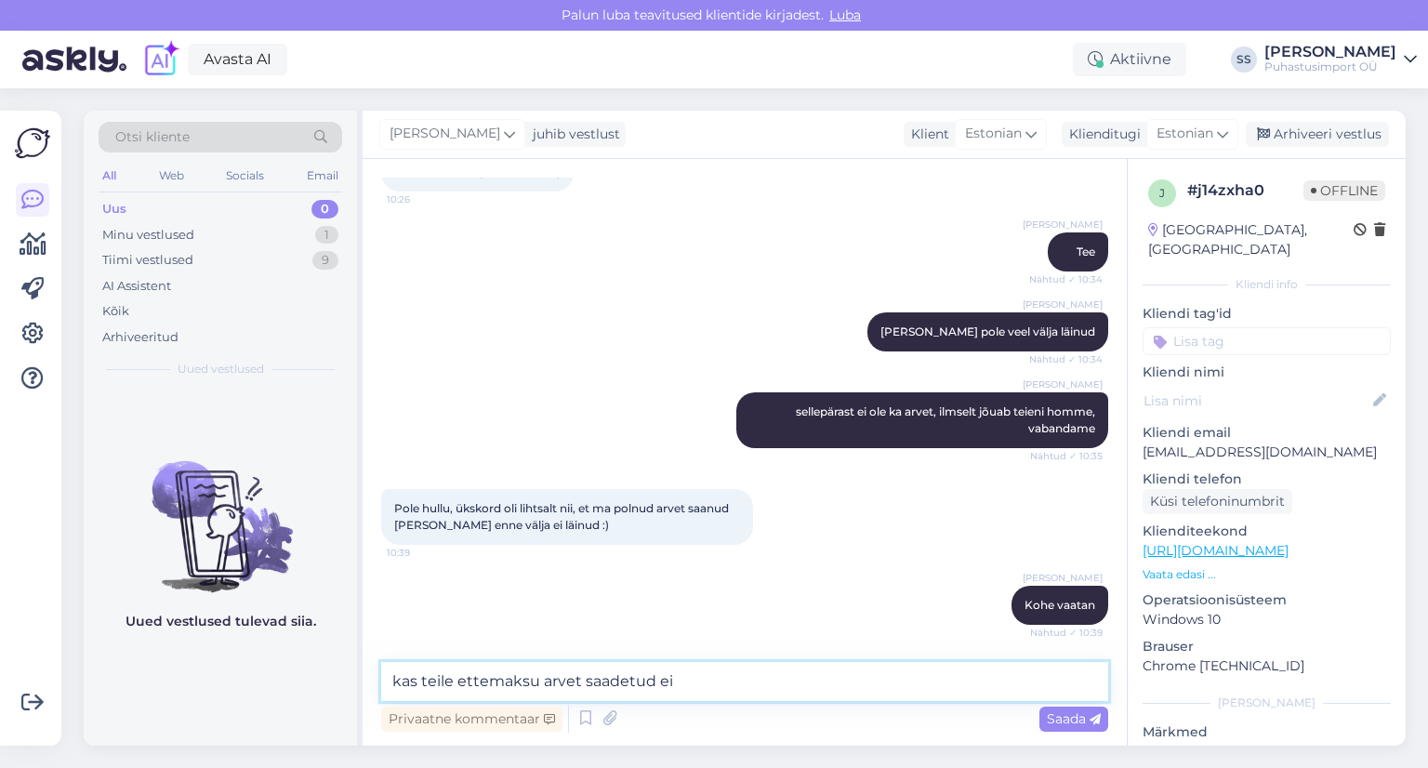
scroll to position [6901, 0]
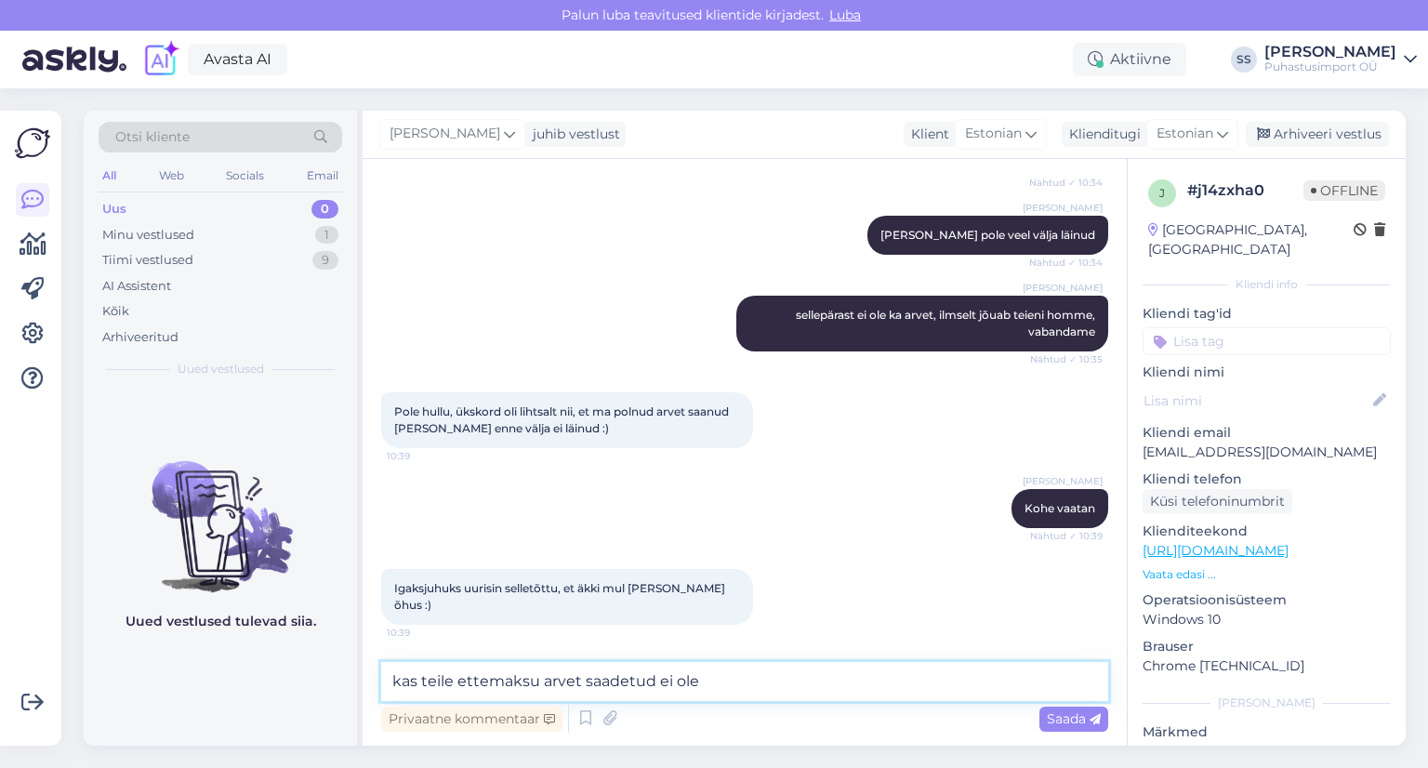
type textarea "kas teile ettemaksu arvet saadetud ei ole?"
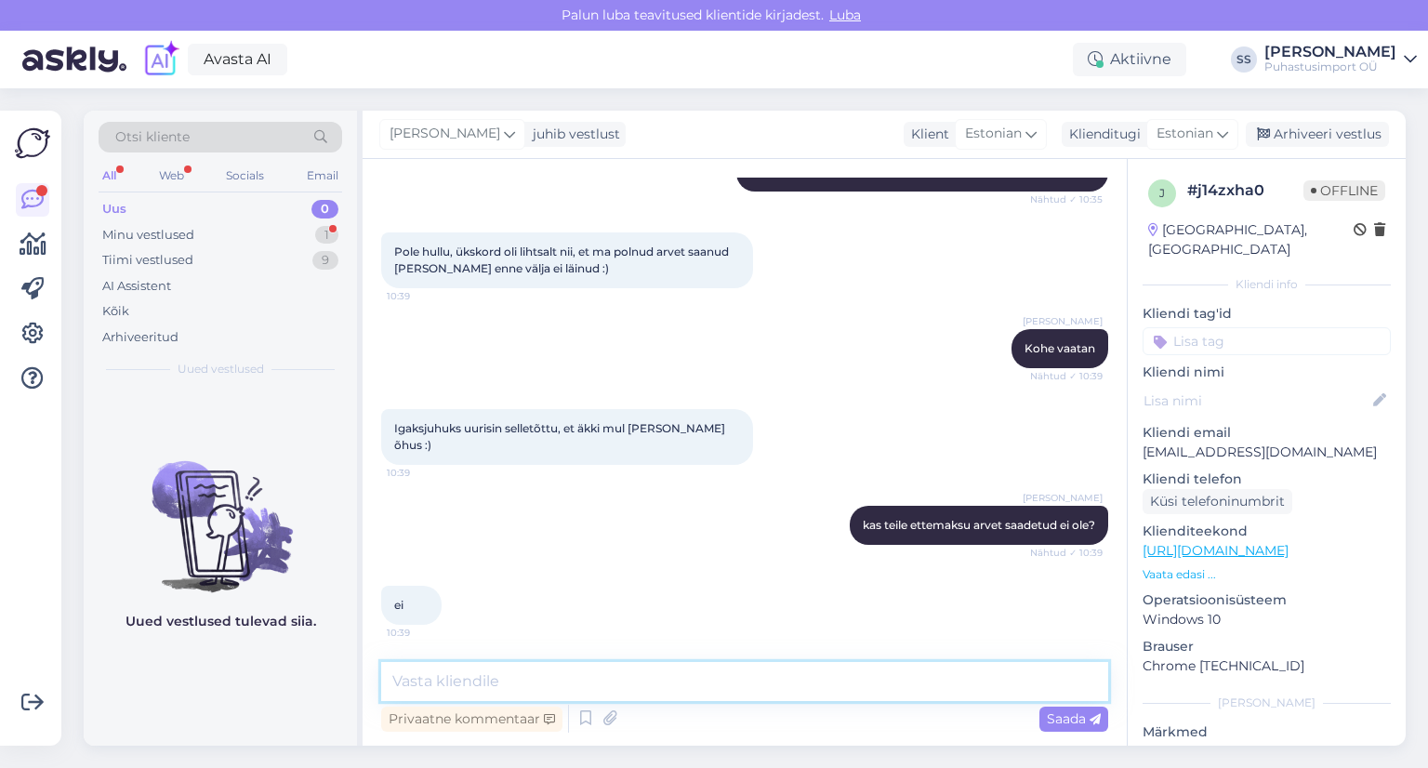
scroll to position [7061, 0]
type textarea "okei, kohe vaatan"
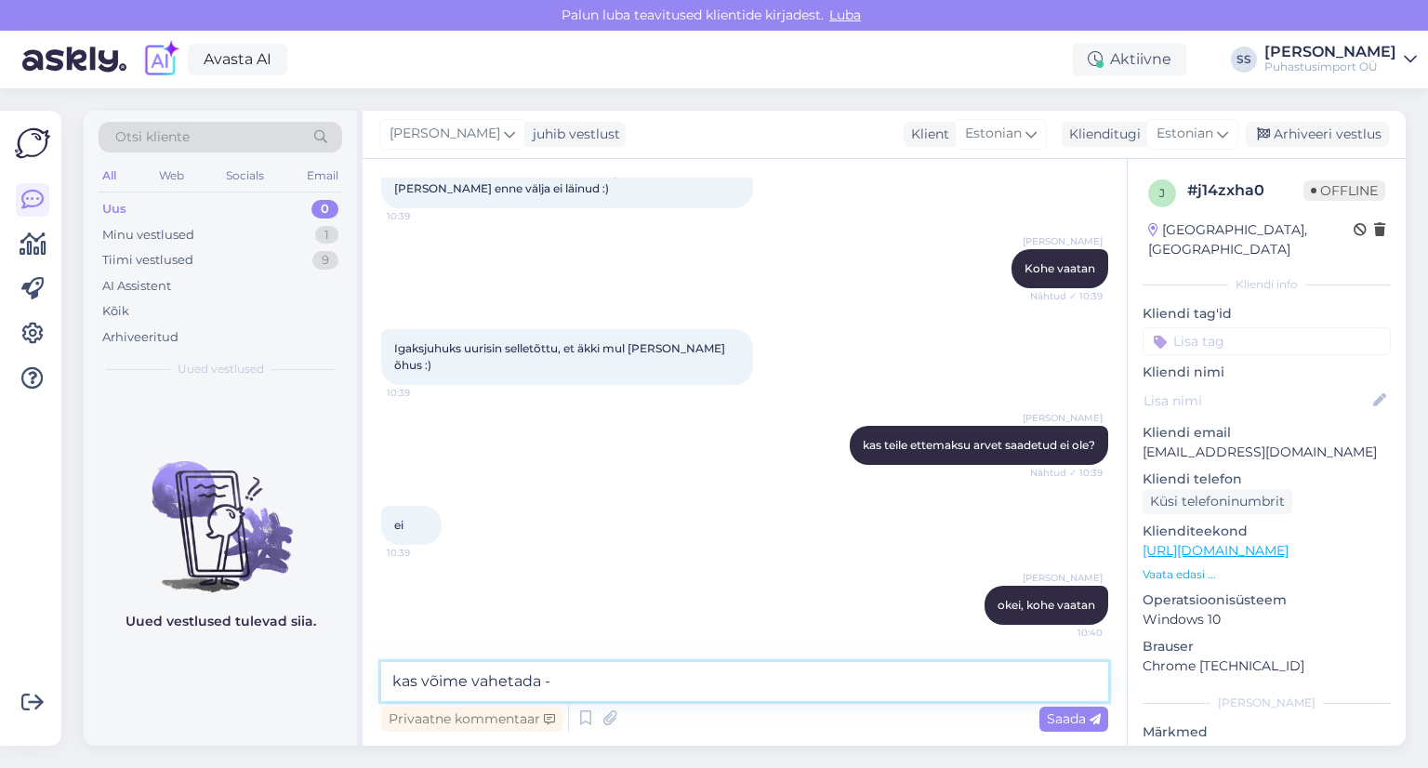
paste textarea "Vikan nõudepesuhari kitsas 290mm, keskmine, valge"
type textarea "kas võime vahetada - Vikan nõudepesuhari kitsas 290mm, keskmine, valge"
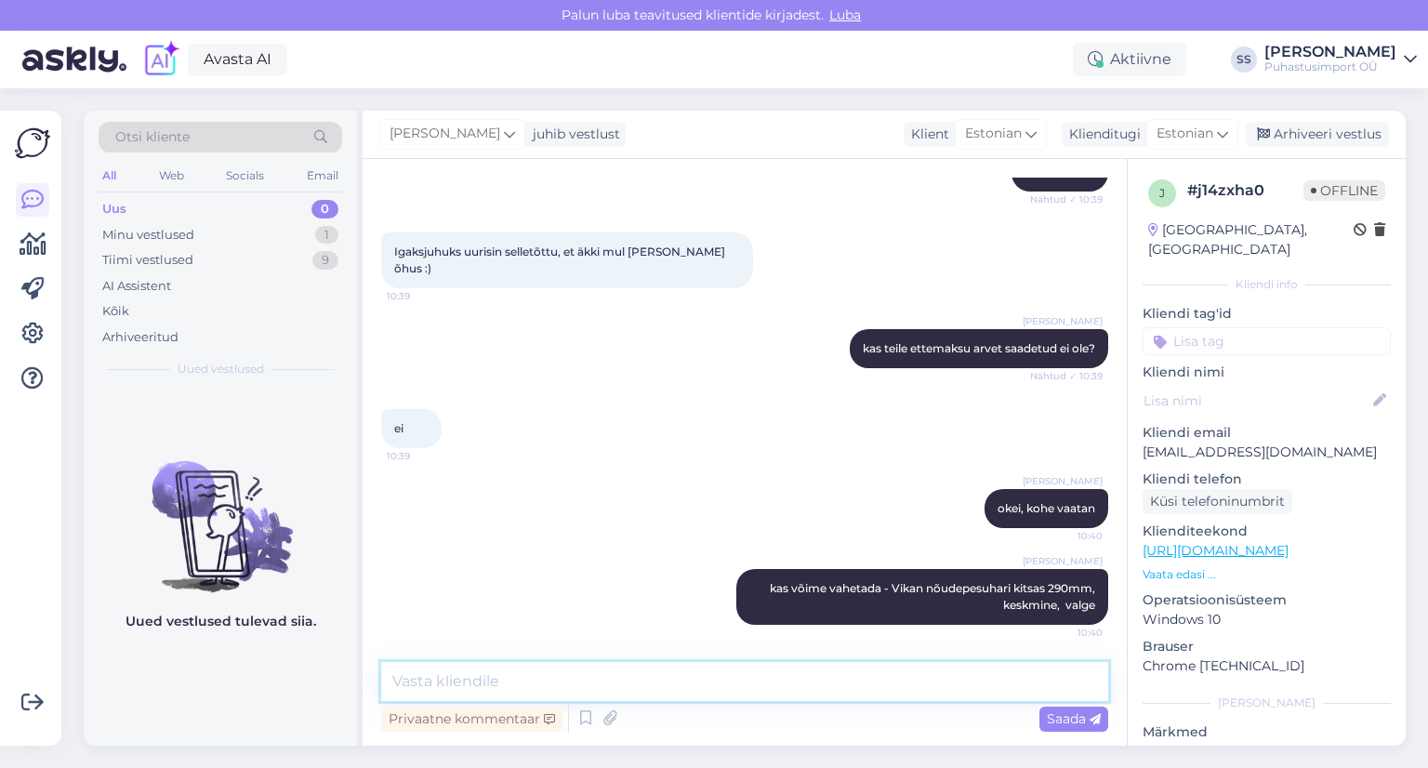
scroll to position [7238, 0]
type textarea "teie värvi vastu"
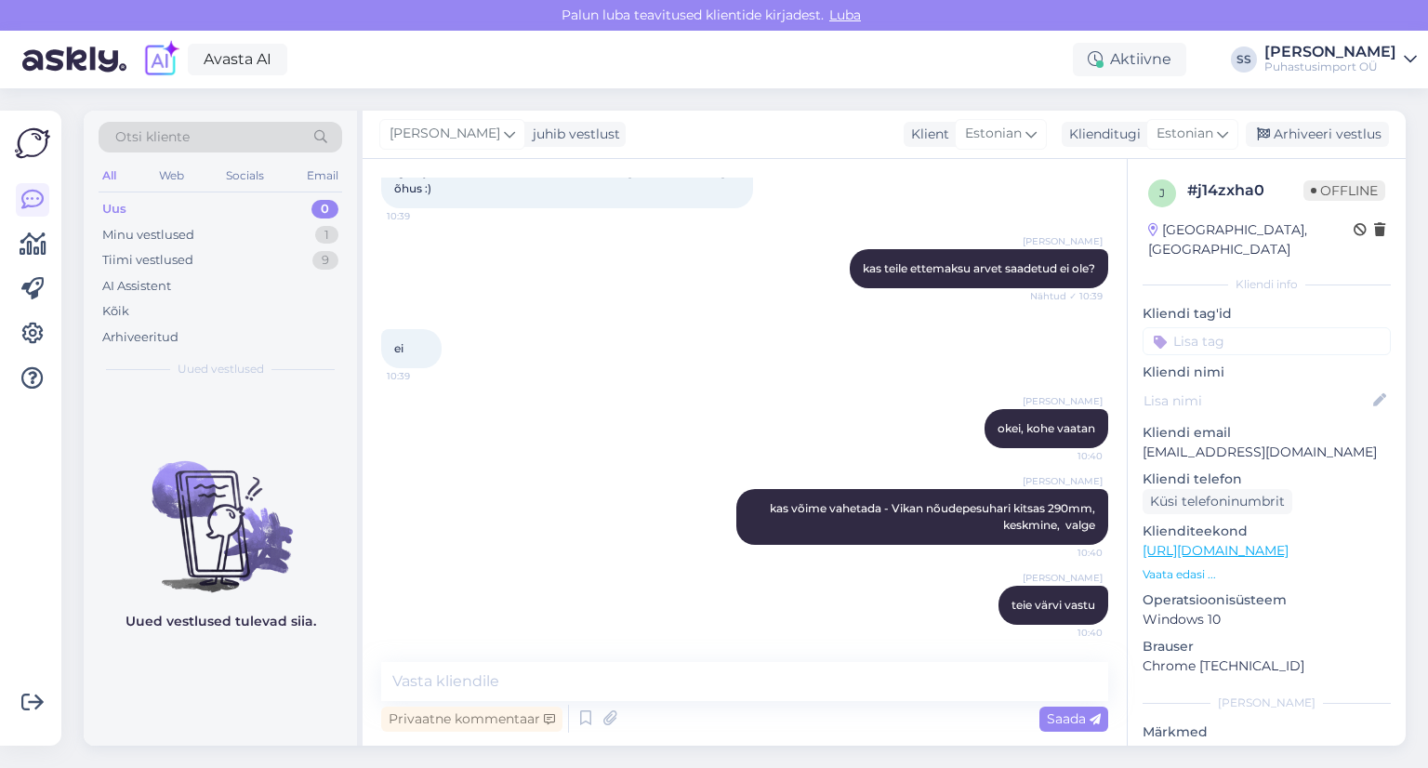
drag, startPoint x: 885, startPoint y: 737, endPoint x: 887, endPoint y: 765, distance: 28.0
click at [885, 744] on div "Vestlus algas [DATE] Tere, 15:05 Hello, AI Assistent Tere! Kuidas ma teid [PERS…" at bounding box center [745, 452] width 764 height 587
click at [690, 690] on textarea at bounding box center [744, 681] width 727 height 39
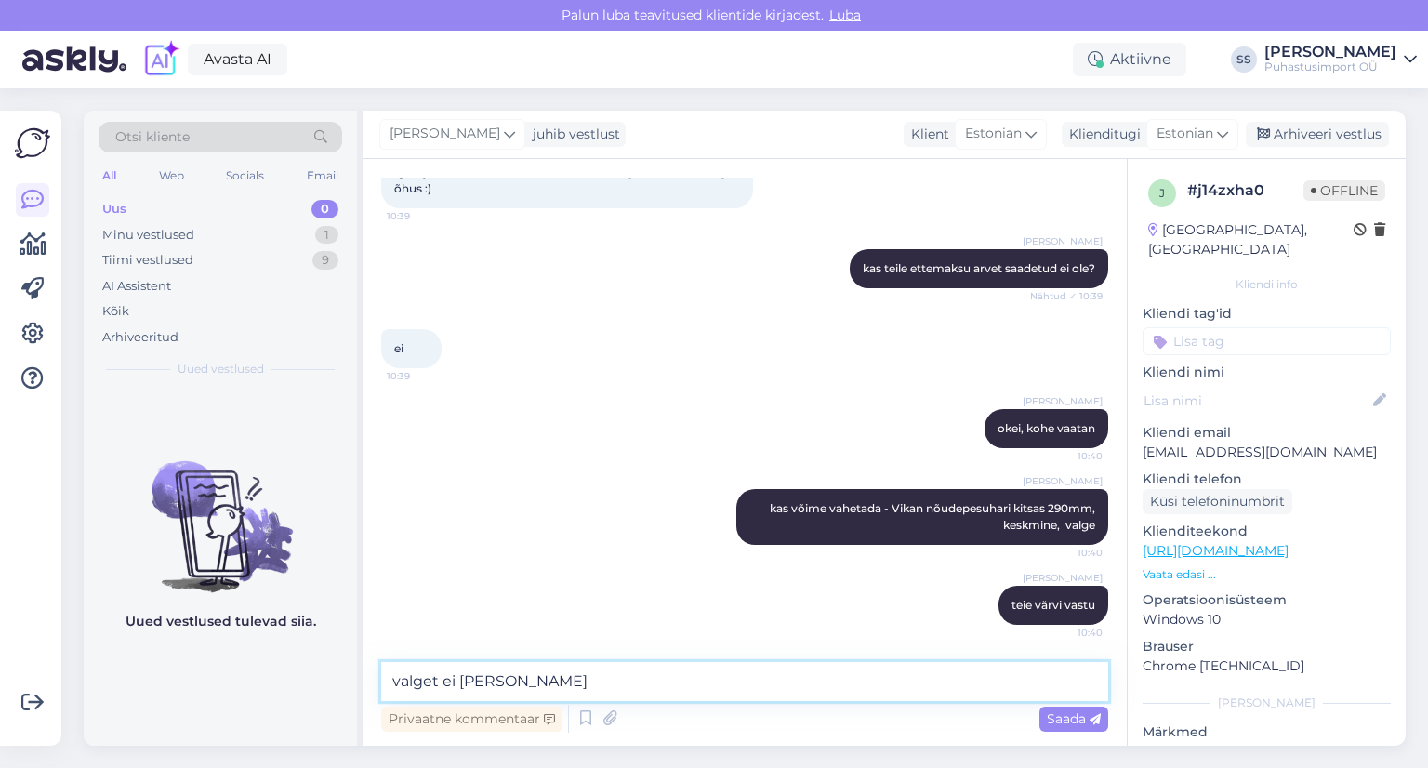
type textarea "valget ei ole laos"
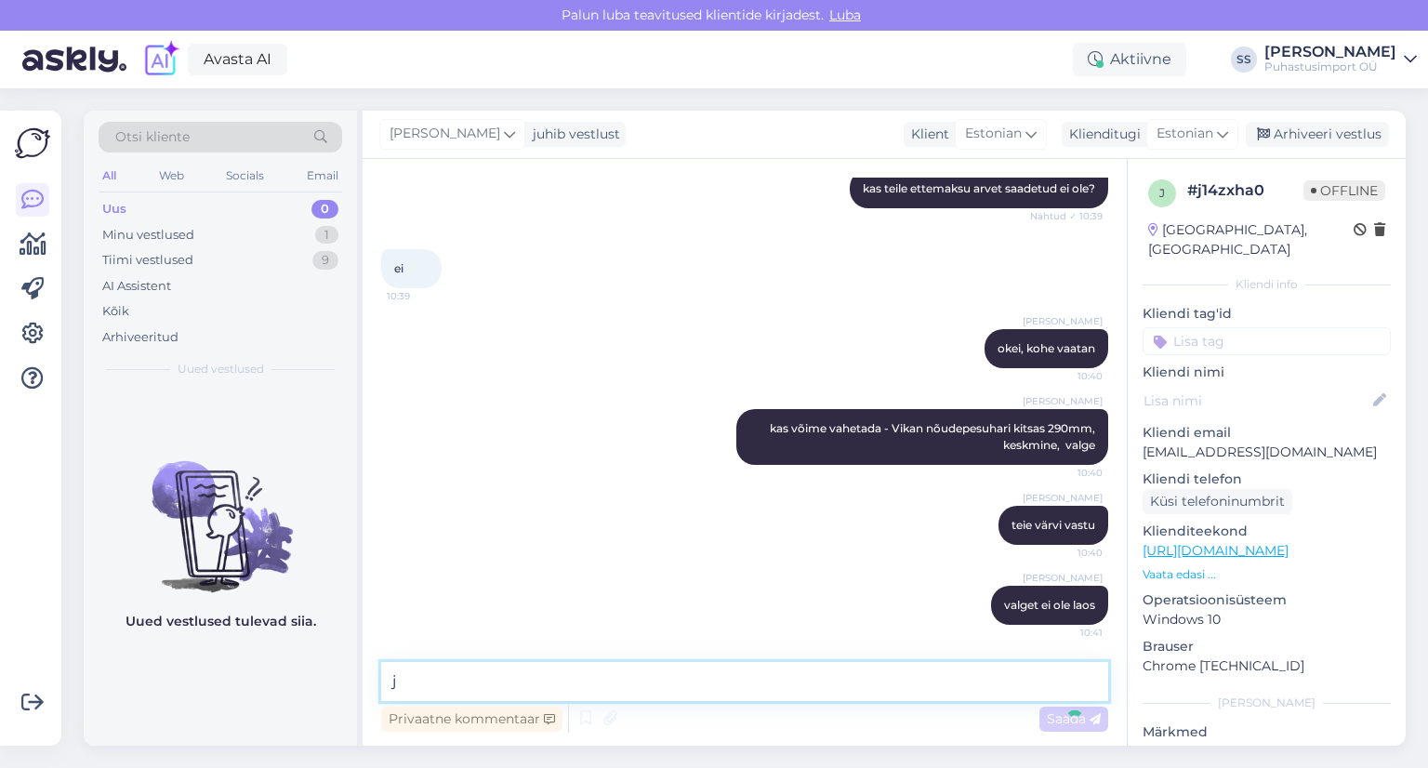
scroll to position [7398, 0]
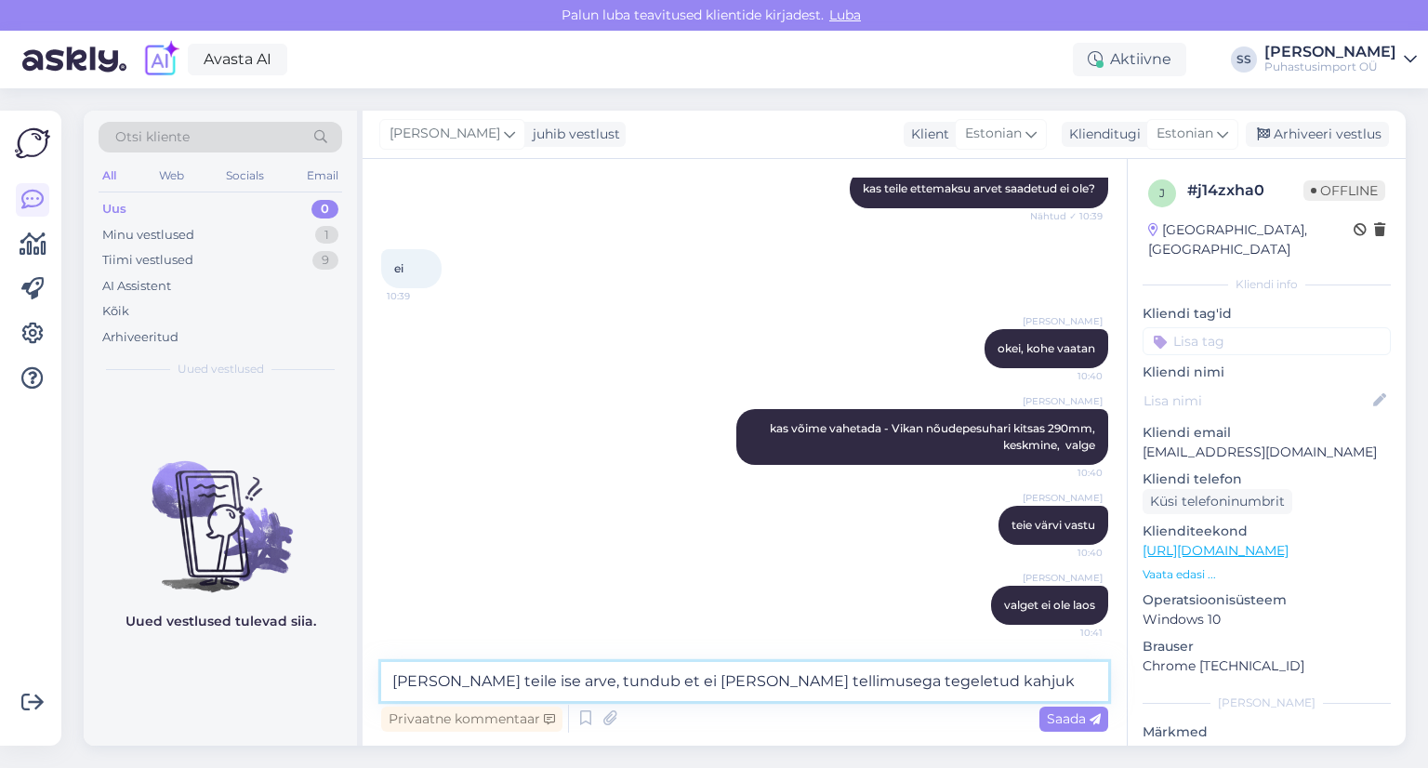
type textarea "[PERSON_NAME] teile ise arve, tundub et ei [PERSON_NAME] tellimusega tegeletud …"
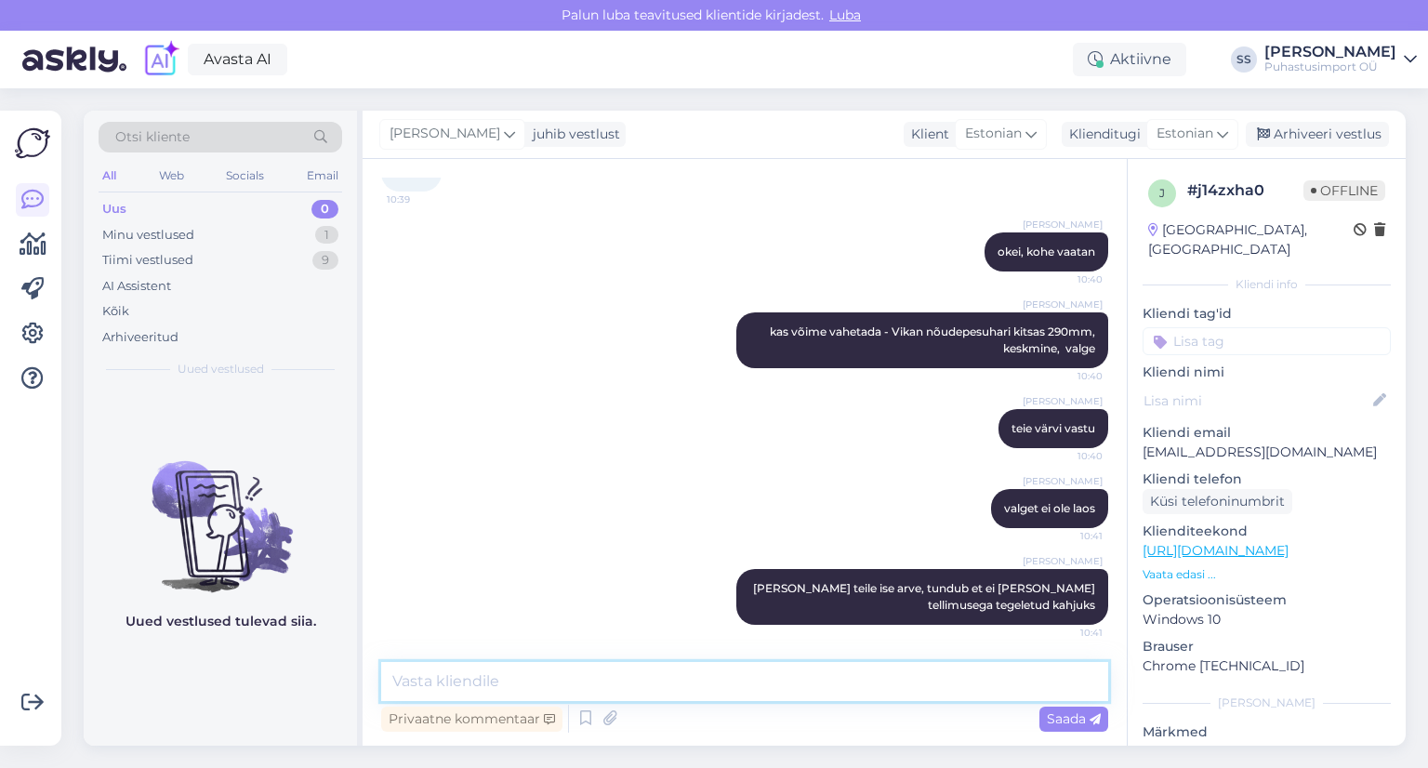
scroll to position [7494, 0]
click at [253, 240] on div "Minu vestlused 1" at bounding box center [221, 235] width 244 height 26
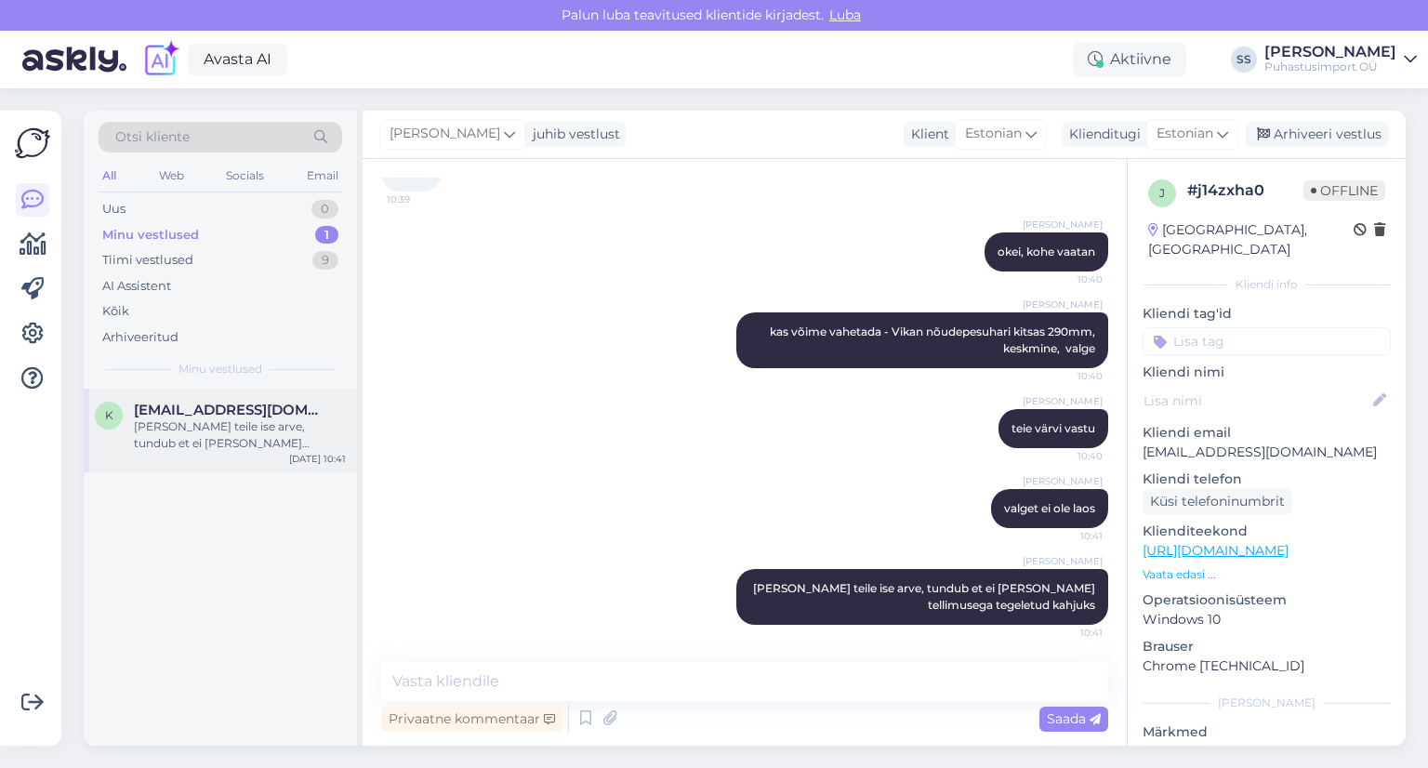
click at [287, 458] on div "k [EMAIL_ADDRESS][DOMAIN_NAME] [PERSON_NAME] teile ise arve, [GEOGRAPHIC_DATA] …" at bounding box center [220, 431] width 273 height 84
click at [1330, 135] on div "Arhiveeri vestlus" at bounding box center [1317, 134] width 143 height 25
